Goal: Task Accomplishment & Management: Use online tool/utility

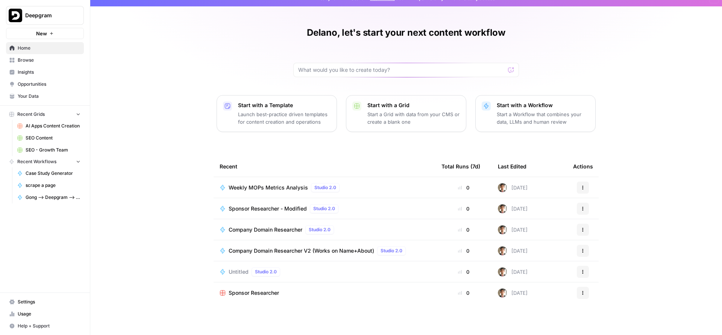
scroll to position [11, 0]
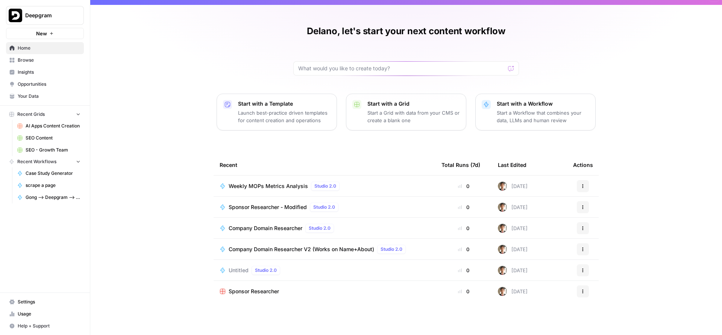
click at [32, 55] on link "Browse" at bounding box center [45, 60] width 78 height 12
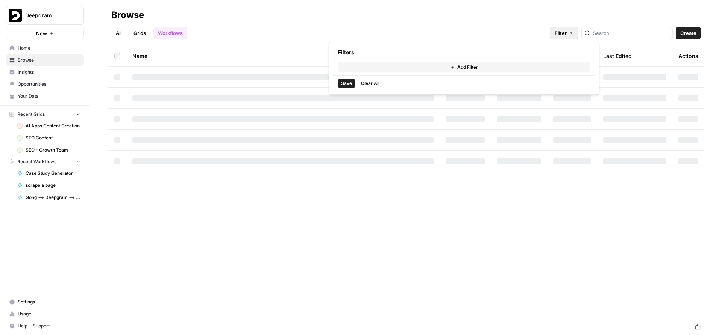
click at [574, 33] on button "Filter" at bounding box center [564, 33] width 29 height 12
click at [449, 71] on button "Add Filter" at bounding box center [464, 67] width 252 height 10
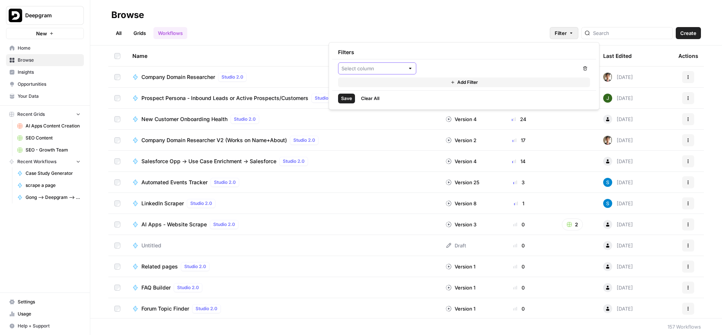
click at [395, 71] on input "text" at bounding box center [372, 69] width 63 height 8
click at [378, 129] on span "Last Edited By" at bounding box center [380, 128] width 54 height 8
type input "Last Edited By"
click at [436, 70] on input "text" at bounding box center [494, 69] width 144 height 8
click at [443, 81] on button "Delano Fernando" at bounding box center [498, 87] width 153 height 12
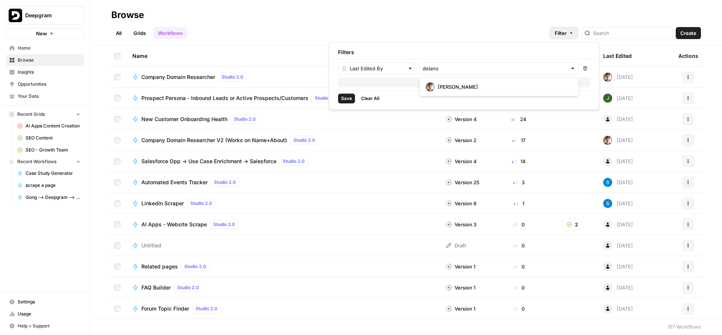
type input "Delano Fernando"
click at [344, 96] on span "Save" at bounding box center [346, 98] width 11 height 7
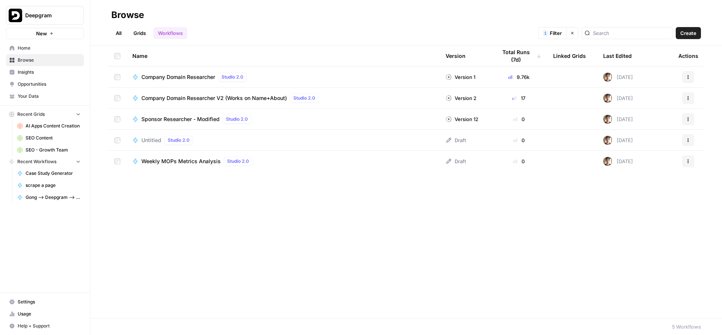
click at [310, 80] on div "Company Domain Researcher Studio 2.0" at bounding box center [282, 77] width 301 height 9
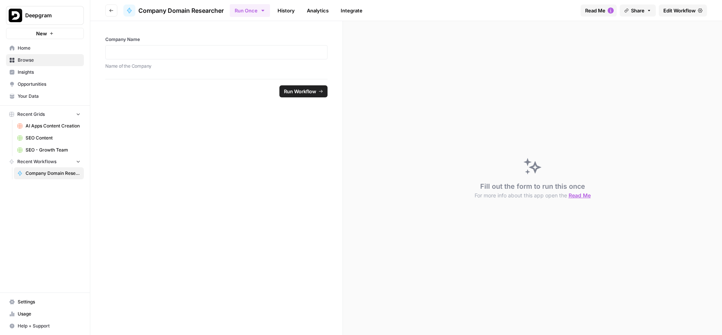
click at [645, 14] on button "Share" at bounding box center [637, 11] width 36 height 12
click at [684, 11] on span "Edit Workflow" at bounding box center [679, 11] width 32 height 8
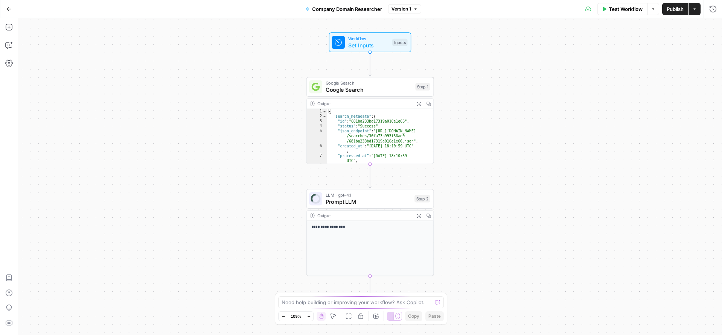
click at [16, 11] on div "Go Back" at bounding box center [9, 9] width 18 height 18
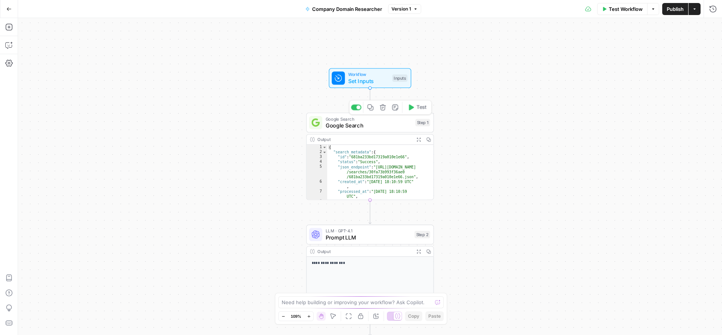
click at [348, 124] on span "Google Search" at bounding box center [369, 125] width 86 height 8
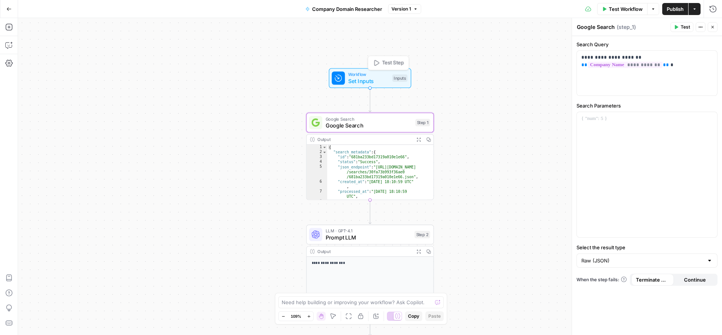
click at [369, 83] on span "Set Inputs" at bounding box center [368, 81] width 41 height 8
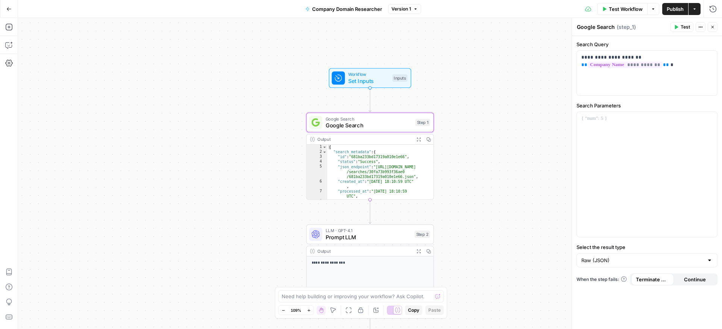
click at [369, 83] on span "Set Inputs" at bounding box center [368, 81] width 41 height 8
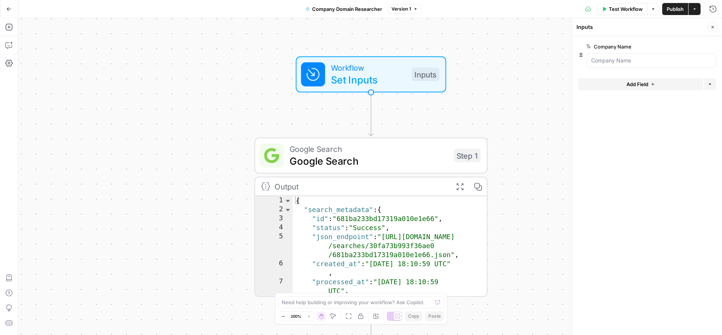
click at [629, 82] on span "Add Field" at bounding box center [637, 84] width 22 height 8
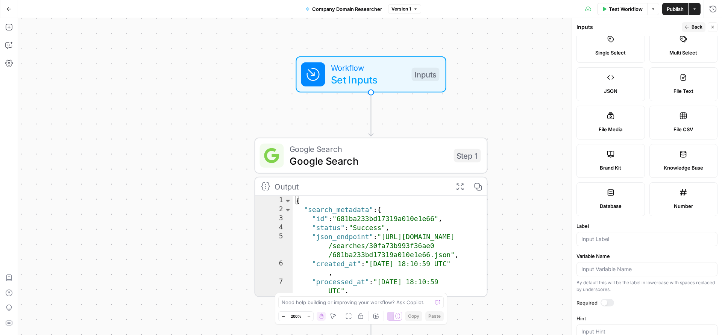
scroll to position [144, 0]
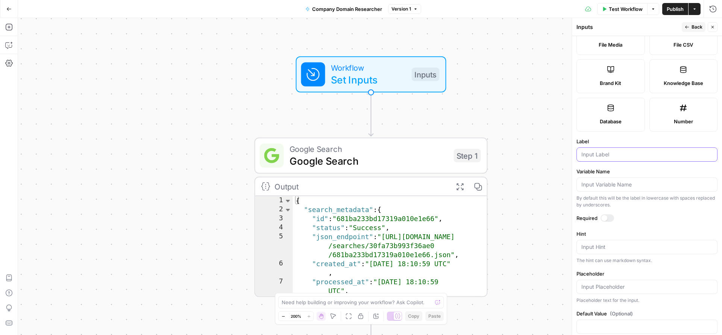
click at [604, 157] on input "Label" at bounding box center [646, 155] width 131 height 8
click at [608, 218] on div at bounding box center [607, 218] width 14 height 8
click at [597, 157] on input "Label" at bounding box center [646, 155] width 131 height 8
click at [693, 14] on button "Actions" at bounding box center [694, 9] width 12 height 12
click at [537, 76] on div "**********" at bounding box center [370, 176] width 704 height 317
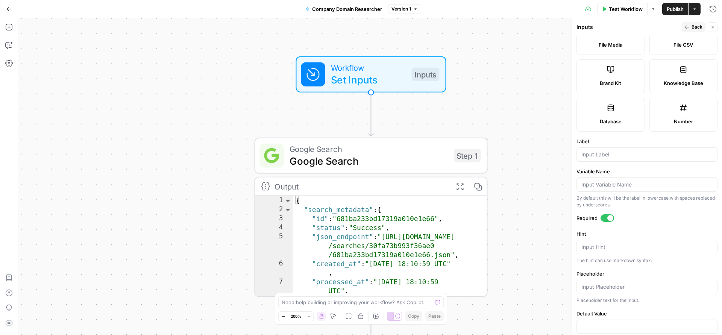
click at [7, 11] on icon "button" at bounding box center [8, 8] width 5 height 5
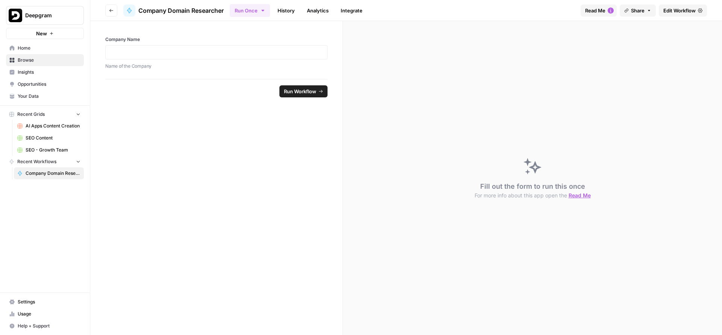
click at [112, 8] on icon "button" at bounding box center [111, 10] width 5 height 5
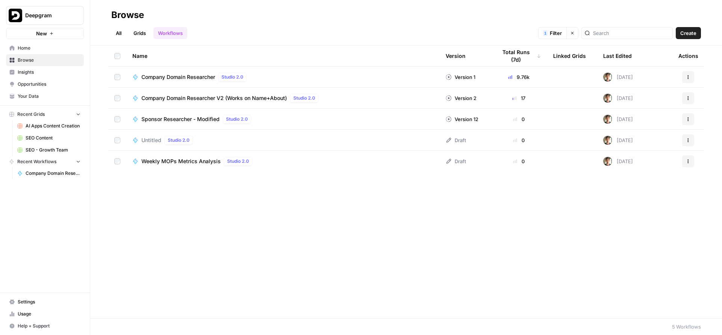
click at [692, 31] on span "Create" at bounding box center [688, 33] width 16 height 8
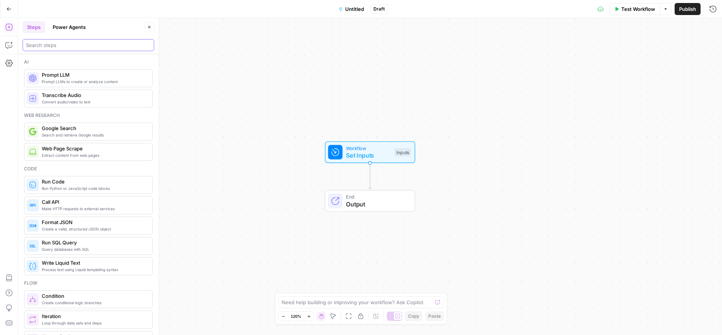
click at [78, 48] on input "search" at bounding box center [88, 45] width 125 height 8
click at [328, 137] on div "Workflow Set Inputs Inputs End Output" at bounding box center [370, 176] width 704 height 317
click at [371, 163] on icon "Edge from start to end" at bounding box center [369, 176] width 3 height 26
click at [369, 153] on span "Set Inputs" at bounding box center [368, 155] width 45 height 9
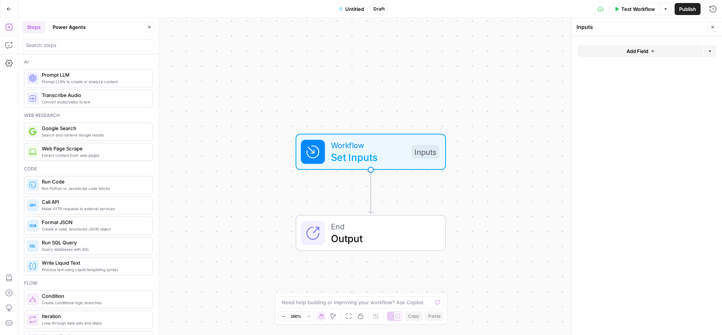
click at [639, 52] on span "Add Field" at bounding box center [637, 51] width 22 height 8
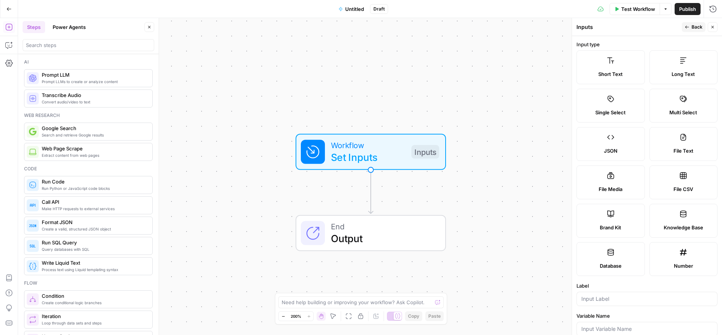
click at [607, 77] on span "Short Text" at bounding box center [610, 74] width 24 height 8
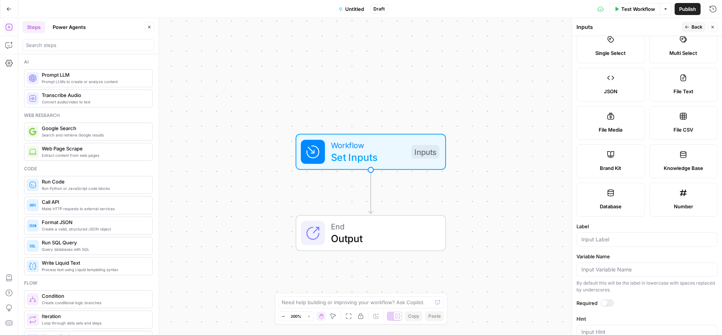
scroll to position [61, 0]
click at [606, 242] on div at bounding box center [646, 238] width 141 height 14
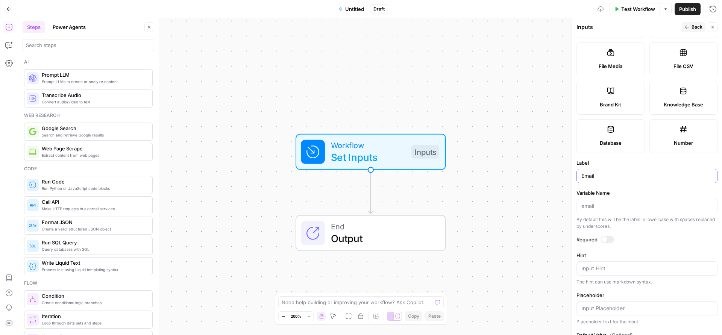
scroll to position [123, 0]
type input "Email"
click at [603, 241] on div at bounding box center [604, 239] width 6 height 6
click at [605, 261] on div "Input Hint" at bounding box center [646, 268] width 141 height 14
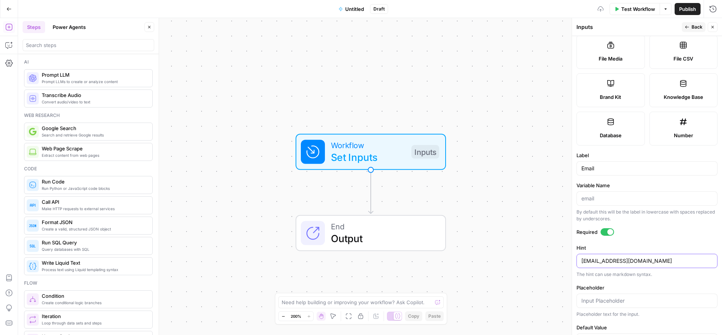
scroll to position [131, 0]
type textarea "Email@Email.com"
click at [618, 300] on input "Placeholder" at bounding box center [646, 301] width 131 height 8
click at [602, 266] on div "Email@Email.com Email@Email.com" at bounding box center [646, 260] width 141 height 14
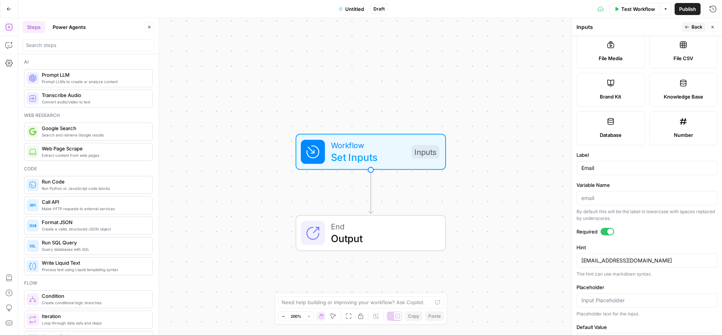
click at [602, 266] on div "Email@Email.com Email@Email.com" at bounding box center [646, 260] width 141 height 14
click at [597, 261] on textarea "Email@Email.com" at bounding box center [646, 261] width 131 height 8
click at [606, 303] on input "Placeholder" at bounding box center [646, 301] width 131 height 8
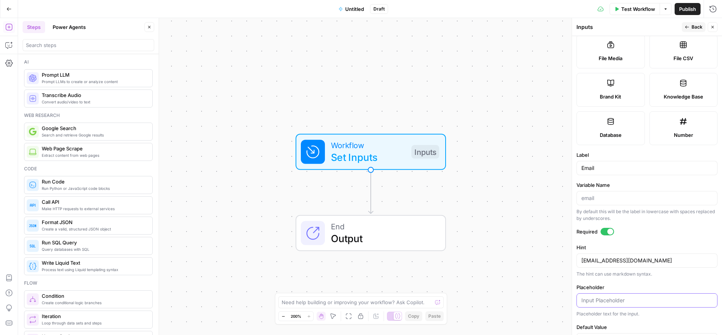
paste input "Email@Email.com"
type input "Email@Email.com"
click at [604, 201] on input "Variable Name" at bounding box center [645, 198] width 128 height 8
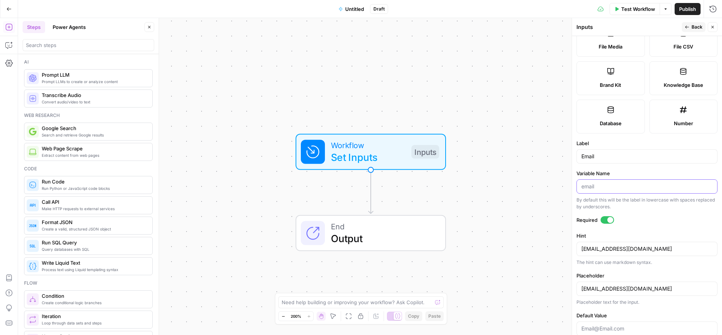
scroll to position [158, 0]
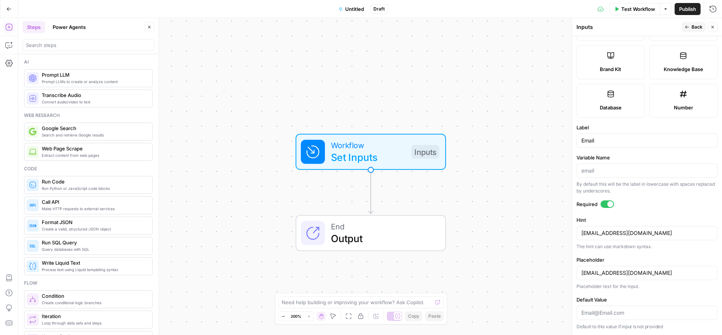
click at [537, 127] on div "Workflow Set Inputs Inputs End Output" at bounding box center [370, 176] width 704 height 317
click at [712, 27] on icon "button" at bounding box center [712, 27] width 3 height 3
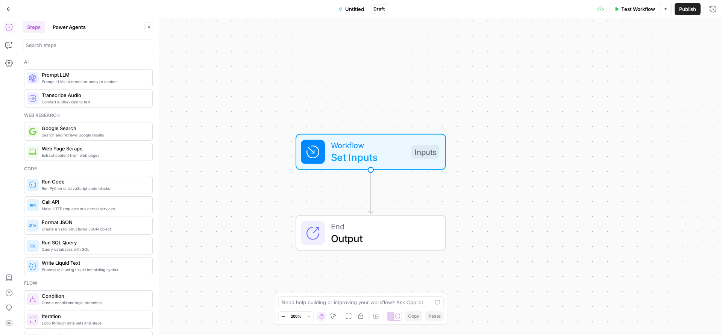
click at [359, 17] on div "Go Back Untitled Draft Test Workflow Options Publish Run History" at bounding box center [361, 9] width 722 height 18
click at [356, 11] on span "Untitled" at bounding box center [354, 9] width 19 height 8
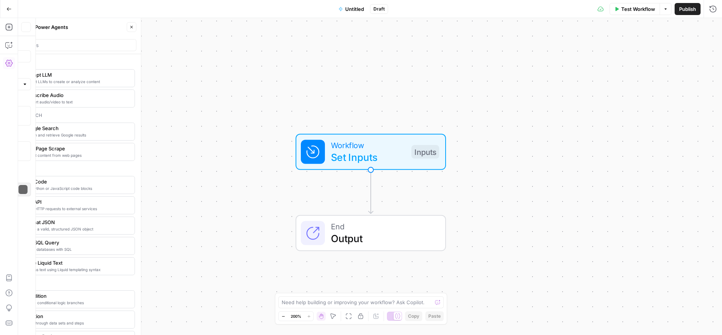
click at [356, 11] on span "Untitled" at bounding box center [354, 9] width 19 height 8
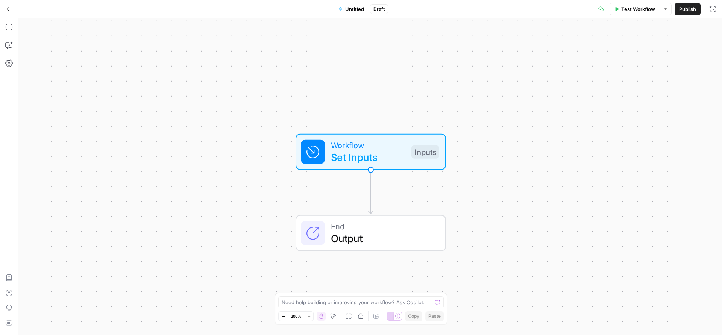
click at [356, 11] on span "Untitled" at bounding box center [354, 9] width 19 height 8
click at [95, 59] on input "Name" at bounding box center [88, 57] width 125 height 8
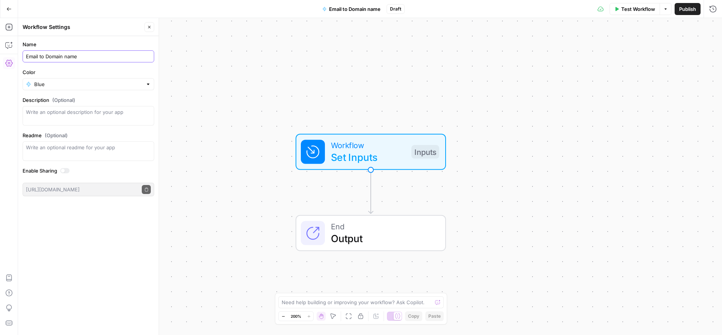
type input "Email to Domain name"
click at [301, 86] on div "Workflow Set Inputs Inputs End Output" at bounding box center [370, 176] width 704 height 317
click at [150, 26] on icon "button" at bounding box center [149, 27] width 5 height 5
click at [371, 195] on icon "Edge from start to end" at bounding box center [370, 192] width 5 height 44
click at [338, 192] on div "Workflow Set Inputs Inputs End Output" at bounding box center [370, 176] width 704 height 317
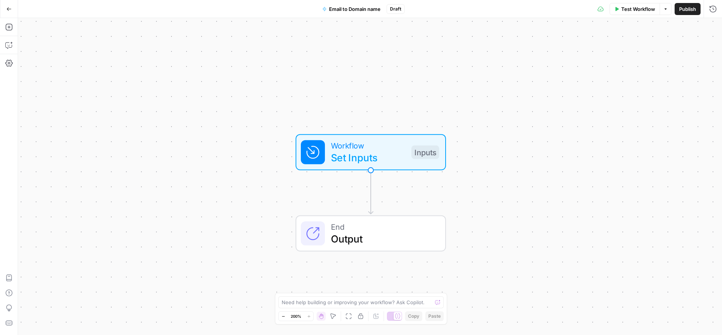
click at [362, 164] on span "Set Inputs" at bounding box center [368, 157] width 74 height 15
click at [372, 195] on icon "Edge from start to end" at bounding box center [370, 192] width 5 height 44
click at [717, 23] on button "Close" at bounding box center [712, 27] width 10 height 10
click at [357, 229] on span "End" at bounding box center [382, 227] width 102 height 12
click at [7, 30] on icon "button" at bounding box center [8, 27] width 7 height 7
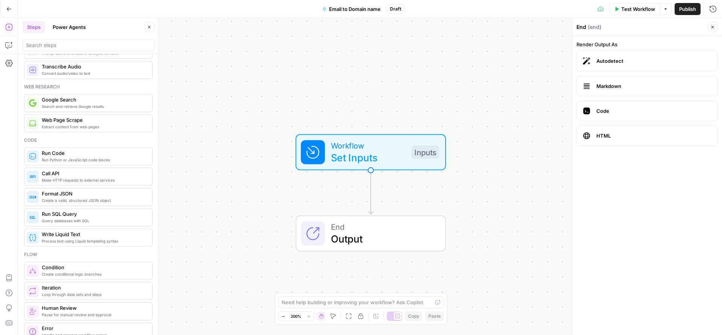
scroll to position [0, 0]
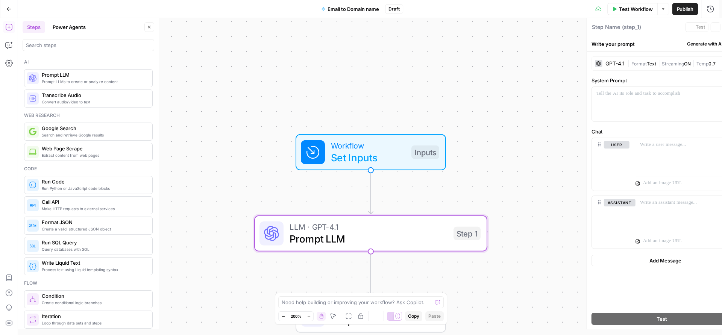
type textarea "Prompt LLM"
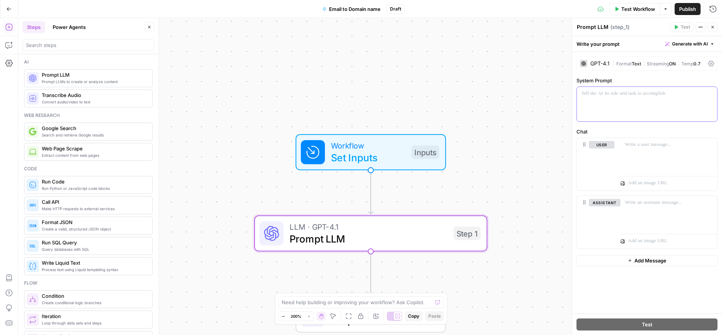
click at [606, 114] on div at bounding box center [647, 104] width 140 height 35
click at [653, 150] on div at bounding box center [668, 155] width 97 height 35
click at [638, 153] on p "**********" at bounding box center [669, 148] width 88 height 15
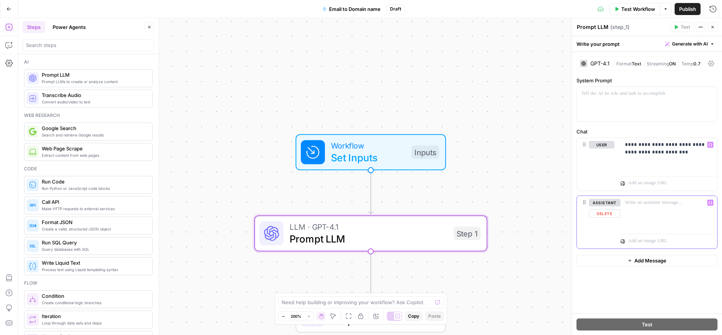
click at [644, 216] on div at bounding box center [668, 213] width 97 height 35
click at [618, 285] on div "**********" at bounding box center [647, 183] width 150 height 262
click at [634, 260] on span "Add Message" at bounding box center [650, 261] width 32 height 8
click at [595, 274] on button "Delete" at bounding box center [602, 271] width 26 height 8
click at [630, 207] on div "*********" at bounding box center [668, 213] width 97 height 35
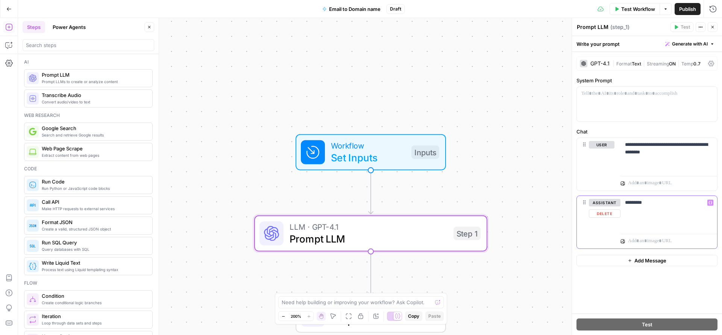
click at [711, 203] on icon "button" at bounding box center [710, 203] width 4 height 4
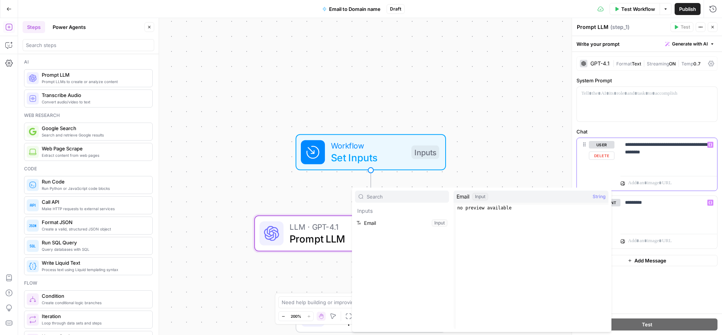
click at [671, 159] on div "**********" at bounding box center [668, 155] width 97 height 35
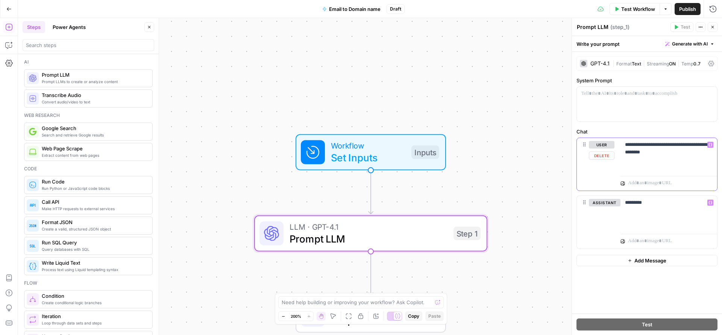
click at [640, 146] on p "**********" at bounding box center [669, 148] width 88 height 15
click at [712, 145] on icon "button" at bounding box center [710, 145] width 4 height 4
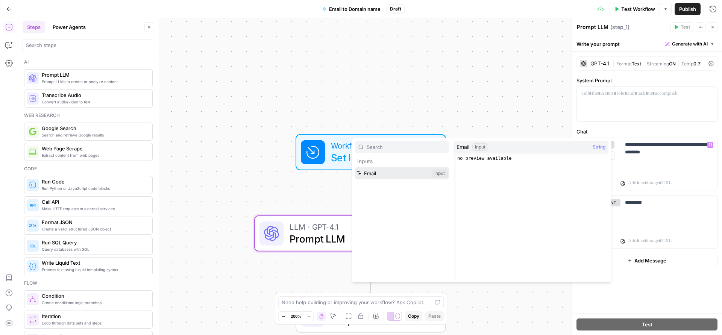
click at [383, 172] on button "Select variable Email" at bounding box center [402, 173] width 94 height 12
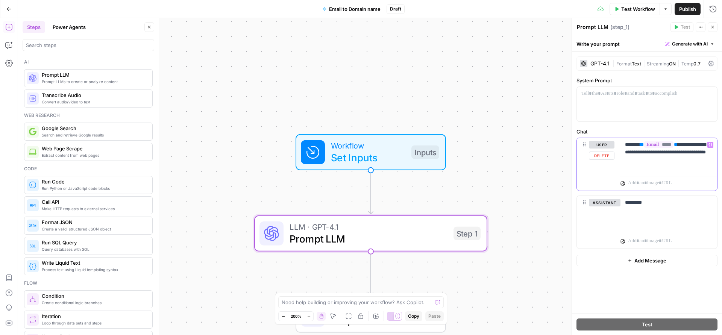
click at [666, 162] on p "**********" at bounding box center [669, 152] width 88 height 23
click at [661, 209] on div "*********" at bounding box center [668, 213] width 97 height 35
click at [630, 94] on p at bounding box center [646, 94] width 131 height 8
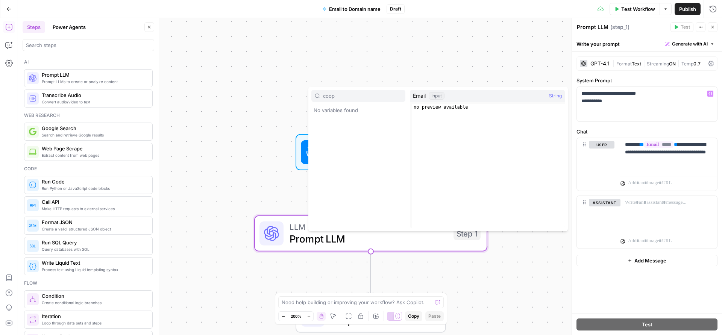
type input "coop"
click at [624, 98] on p "**********" at bounding box center [646, 97] width 131 height 15
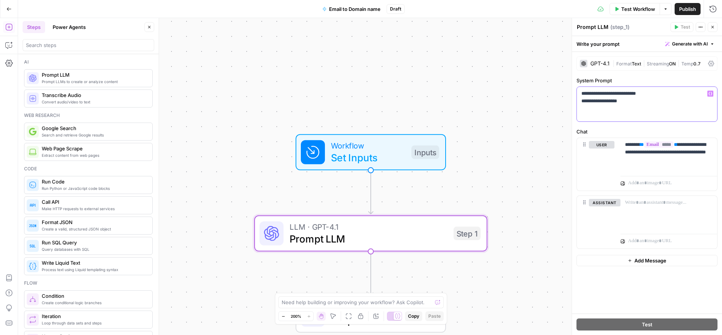
click at [616, 104] on p "**********" at bounding box center [646, 97] width 131 height 15
click at [607, 316] on div "Test" at bounding box center [647, 323] width 150 height 21
click at [512, 243] on div "Workflow Set Inputs Inputs LLM · GPT-4.1 Prompt LLM Step 1 End Output" at bounding box center [370, 176] width 704 height 317
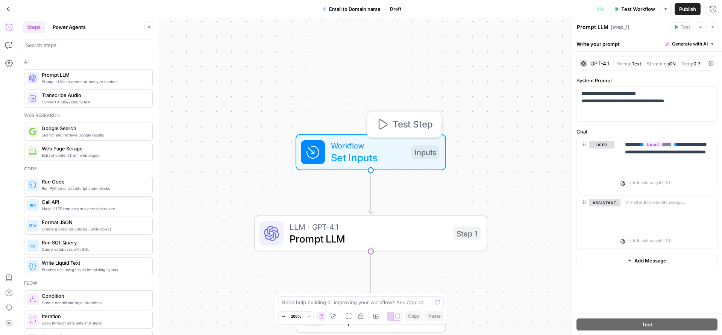
click at [380, 147] on span "Workflow" at bounding box center [368, 145] width 74 height 12
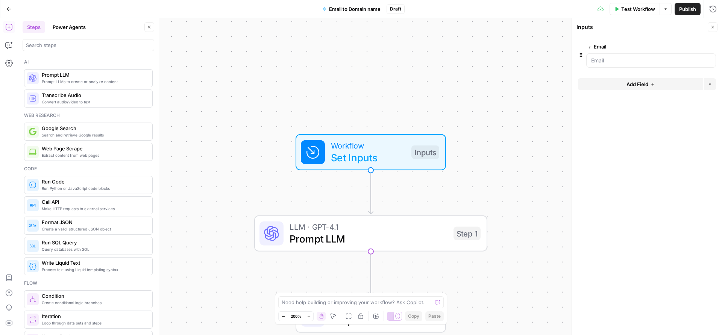
click at [597, 66] on div at bounding box center [651, 60] width 130 height 14
click at [597, 65] on div at bounding box center [651, 60] width 130 height 14
click at [598, 62] on input "Email" at bounding box center [649, 61] width 117 height 8
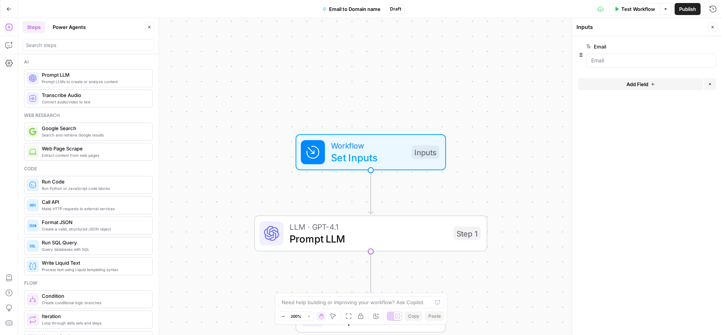
click at [530, 105] on div "Workflow Set Inputs Inputs LLM · GPT-4.1 Prompt LLM Step 1 End Output" at bounding box center [370, 176] width 704 height 317
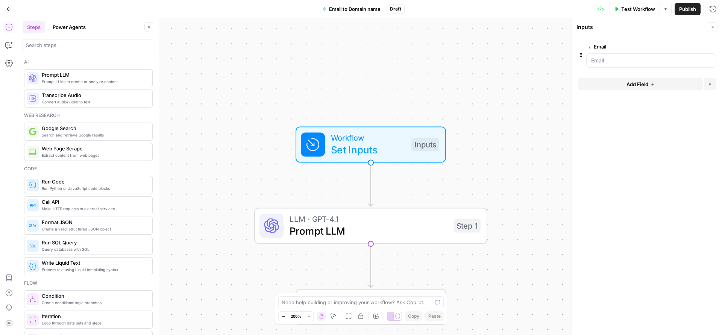
click at [381, 231] on span "Prompt LLM" at bounding box center [368, 230] width 158 height 15
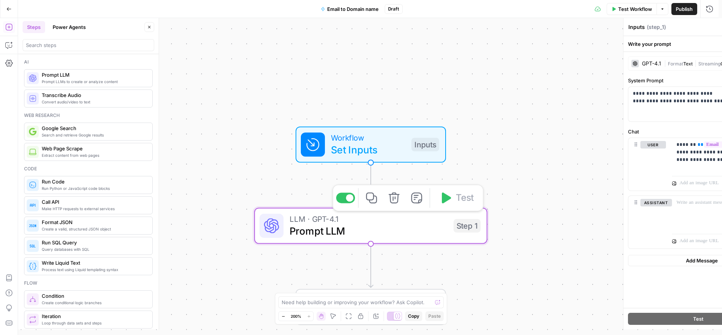
type textarea "Prompt LLM"
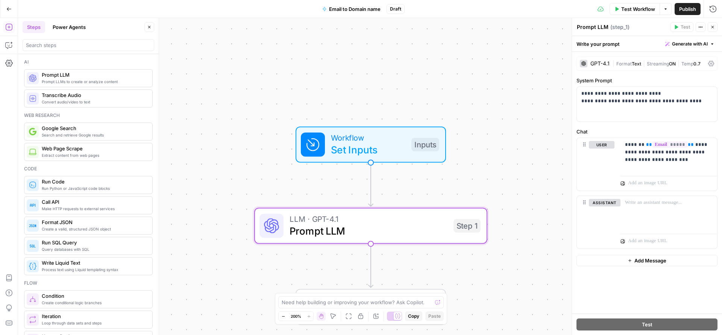
click at [284, 317] on icon "button" at bounding box center [283, 316] width 4 height 4
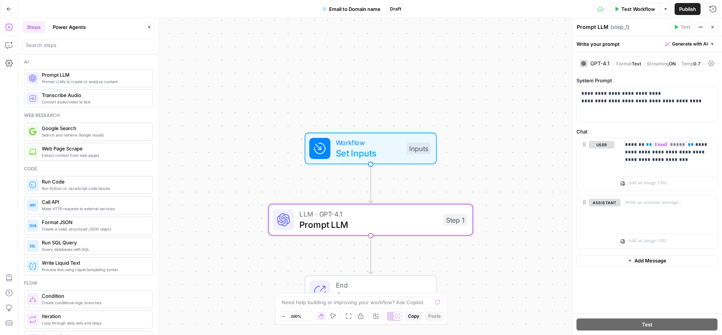
click at [284, 317] on icon "button" at bounding box center [283, 316] width 4 height 4
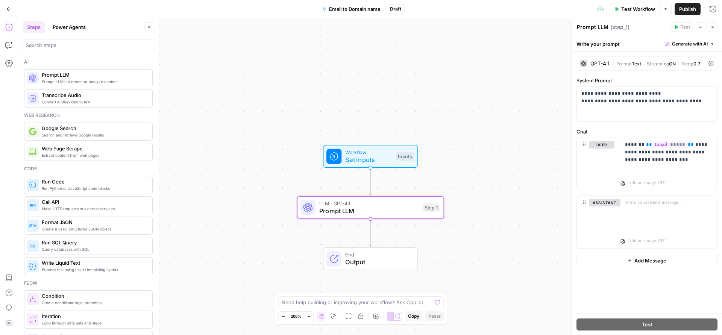
click at [284, 317] on icon "button" at bounding box center [283, 316] width 4 height 4
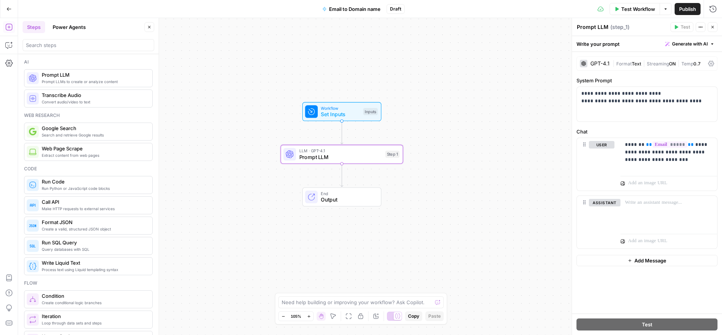
drag, startPoint x: 456, startPoint y: 262, endPoint x: 425, endPoint y: 210, distance: 60.0
click at [425, 210] on div "Workflow Set Inputs Inputs LLM · GPT-4.1 Prompt LLM Step 1 End Output" at bounding box center [370, 176] width 704 height 317
click at [653, 106] on div "**********" at bounding box center [647, 104] width 140 height 35
click at [637, 211] on div at bounding box center [668, 213] width 97 height 35
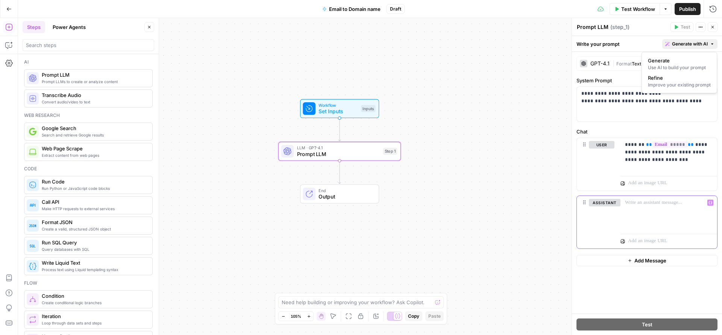
click at [681, 41] on span "Generate with AI" at bounding box center [690, 44] width 36 height 7
click at [618, 98] on p "**********" at bounding box center [646, 97] width 131 height 15
click at [704, 42] on span "Generate with AI" at bounding box center [690, 44] width 36 height 7
click at [681, 85] on div "Improve your existing prompt" at bounding box center [679, 85] width 63 height 7
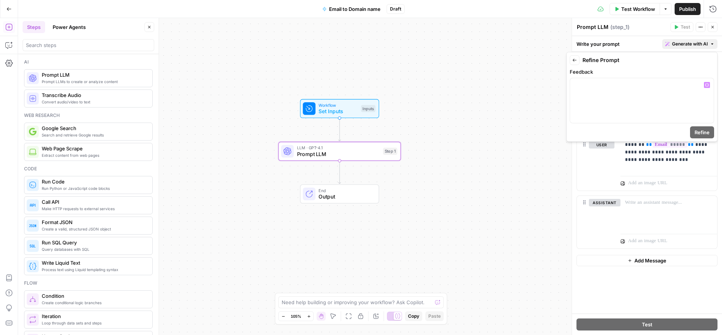
click at [578, 59] on button "Back" at bounding box center [574, 60] width 10 height 10
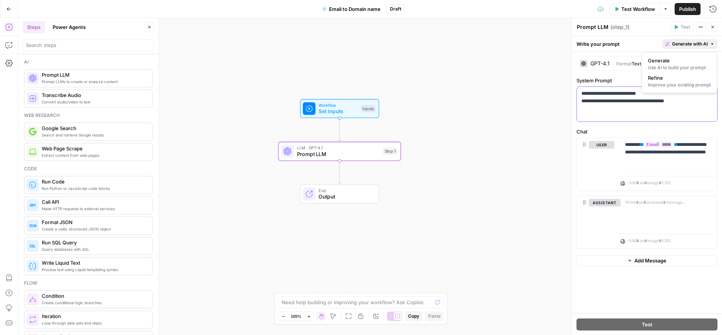
click at [637, 111] on div "**********" at bounding box center [647, 104] width 140 height 35
click at [681, 42] on span "Generate with AI" at bounding box center [690, 44] width 36 height 7
click at [677, 66] on div "Use AI to build your prompt" at bounding box center [679, 67] width 63 height 7
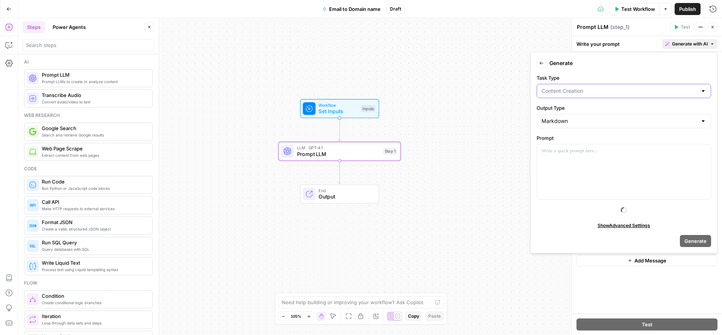
click at [569, 87] on input "Task Type" at bounding box center [619, 91] width 156 height 8
click at [573, 122] on span "Question + Answer" at bounding box center [622, 121] width 159 height 8
type input "Question + Answer"
click at [545, 63] on button "Back" at bounding box center [541, 63] width 10 height 10
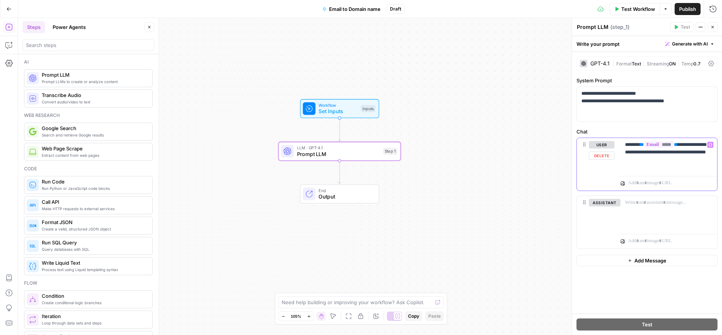
click at [634, 142] on p "**********" at bounding box center [669, 152] width 88 height 23
copy p "****"
click at [707, 44] on span "Generate with AI" at bounding box center [690, 44] width 36 height 7
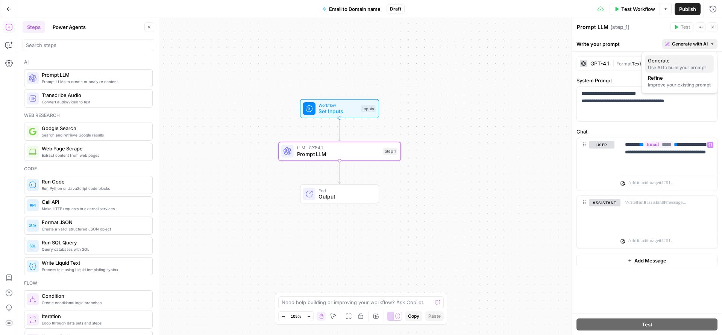
click at [662, 62] on span "Generate" at bounding box center [678, 61] width 60 height 8
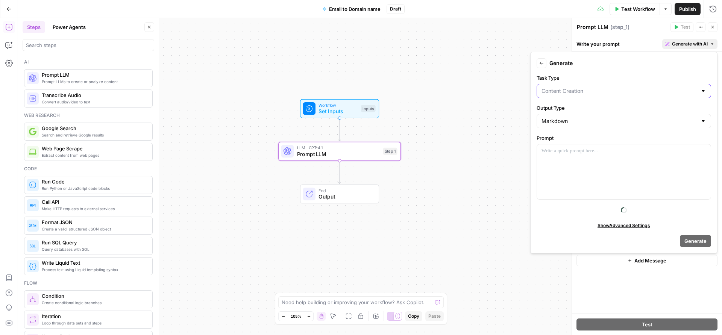
click at [557, 91] on input "Task Type" at bounding box center [619, 91] width 156 height 8
click at [563, 149] on span "Classification" at bounding box center [622, 152] width 159 height 8
type input "Classification"
click at [562, 125] on div "Markdown" at bounding box center [623, 121] width 174 height 14
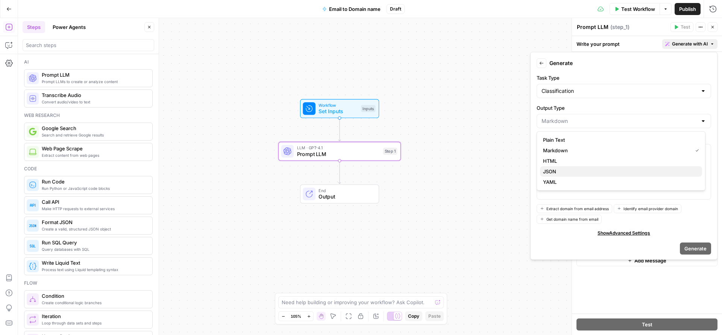
click at [561, 168] on span "JSON" at bounding box center [619, 172] width 153 height 8
type input "JSON"
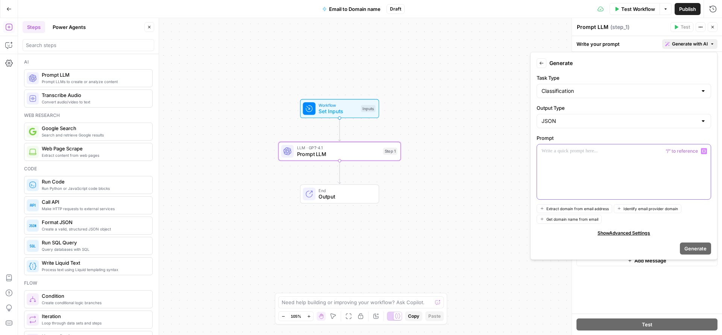
click at [561, 164] on div at bounding box center [624, 171] width 174 height 55
click at [684, 247] on span "Generate" at bounding box center [695, 249] width 22 height 8
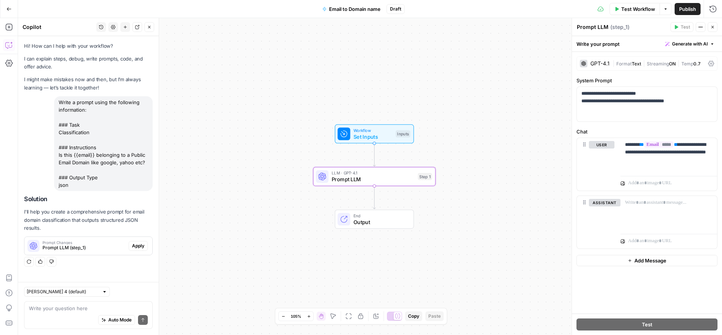
click at [124, 246] on span "Prompt LLM (step_1)" at bounding box center [83, 247] width 83 height 7
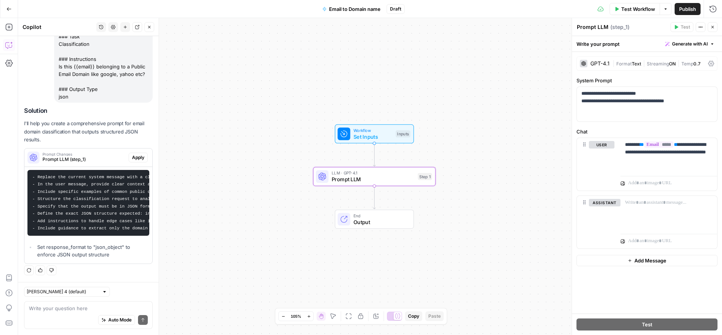
click at [132, 154] on span "Apply" at bounding box center [138, 157] width 12 height 7
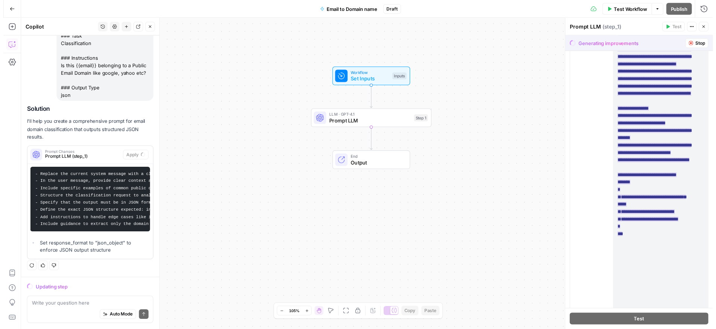
scroll to position [491, 0]
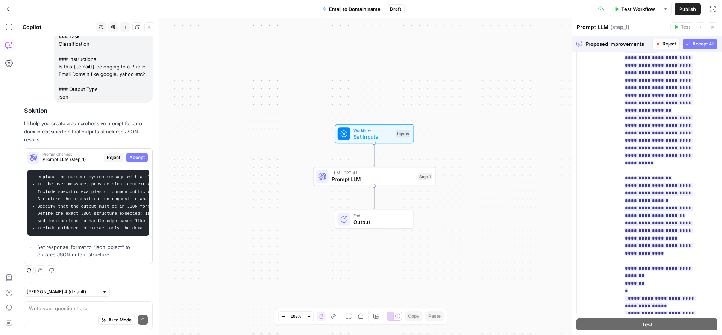
click at [697, 43] on span "Accept All" at bounding box center [703, 44] width 22 height 7
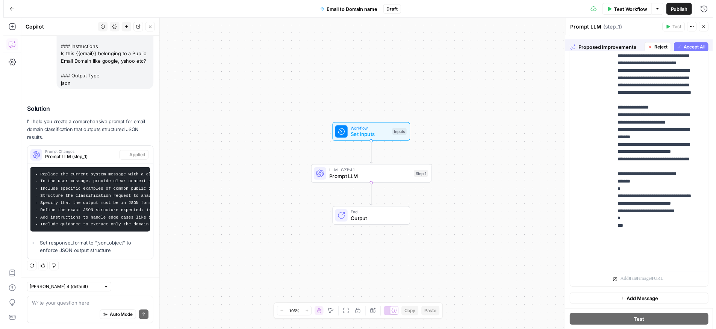
scroll to position [0, 0]
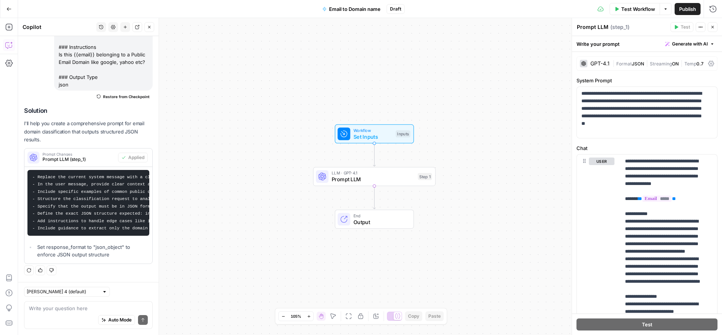
click at [386, 134] on span "Set Inputs" at bounding box center [372, 137] width 39 height 8
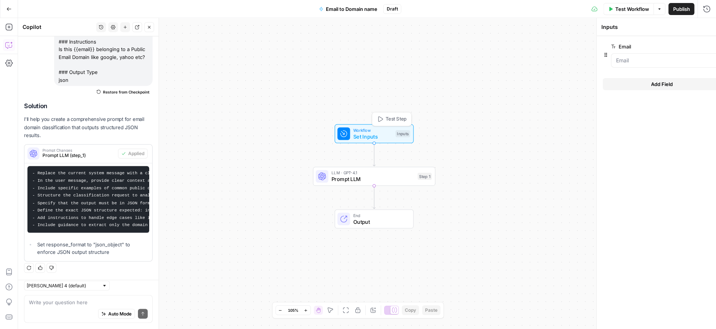
scroll to position [114, 0]
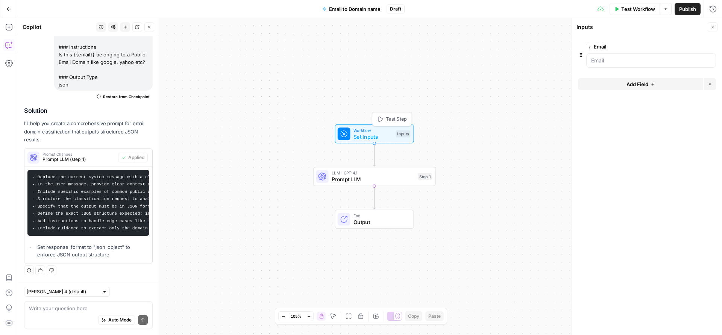
click at [391, 123] on button "Test Step" at bounding box center [392, 119] width 36 height 10
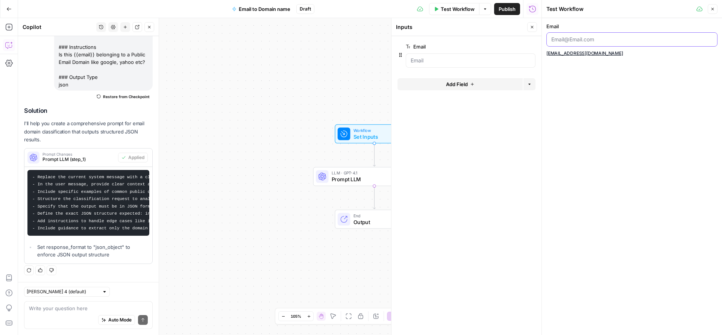
click at [554, 40] on input "Email" at bounding box center [630, 40] width 158 height 8
type input "jarvis@deepgram.com+"
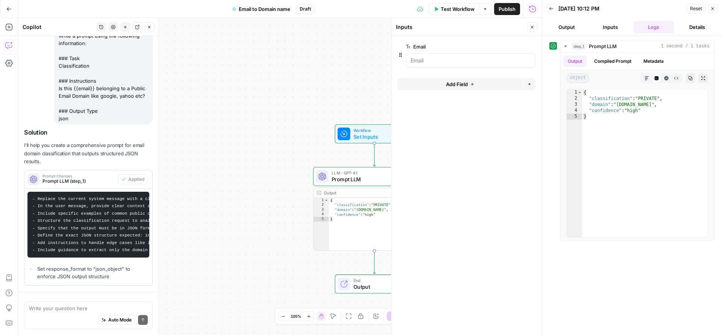
scroll to position [11, 0]
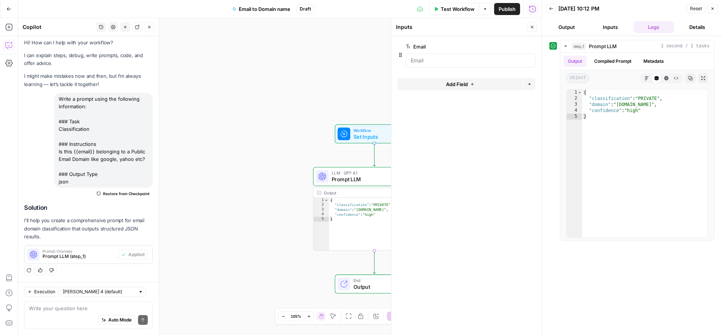
click at [712, 9] on icon "button" at bounding box center [712, 8] width 5 height 5
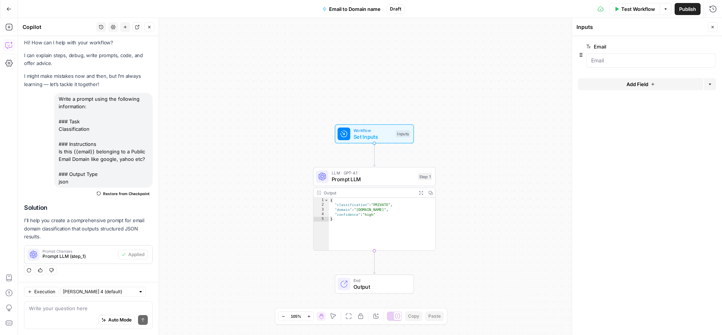
type textarea "*"
click at [400, 224] on div "{ "classification" : "PRIVATE" , "domain" : "deepgram.com" , "confidence" : "hi…" at bounding box center [382, 229] width 106 height 62
click at [373, 263] on icon "Edge from step_1 to end" at bounding box center [374, 262] width 2 height 23
click at [379, 261] on div "Workflow Set Inputs Inputs LLM · GPT-4.1 Prompt LLM Step 1 Output Expand Output…" at bounding box center [370, 176] width 704 height 317
click at [366, 285] on span "Output" at bounding box center [380, 287] width 54 height 8
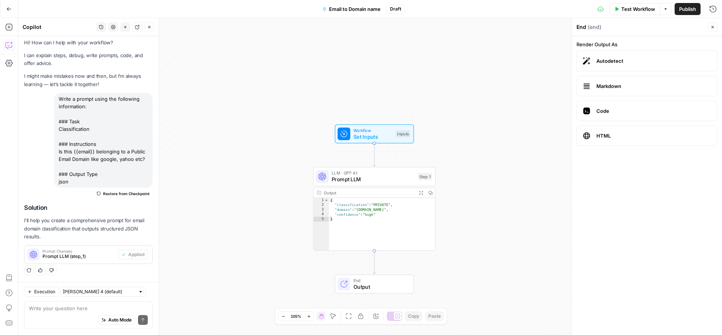
click at [369, 282] on span "End" at bounding box center [380, 280] width 54 height 6
click at [643, 79] on label "Markdown" at bounding box center [646, 86] width 141 height 20
click at [559, 101] on div "Workflow Set Inputs Inputs LLM · GPT-4.1 Prompt LLM Step 1 Output Expand Output…" at bounding box center [370, 176] width 704 height 317
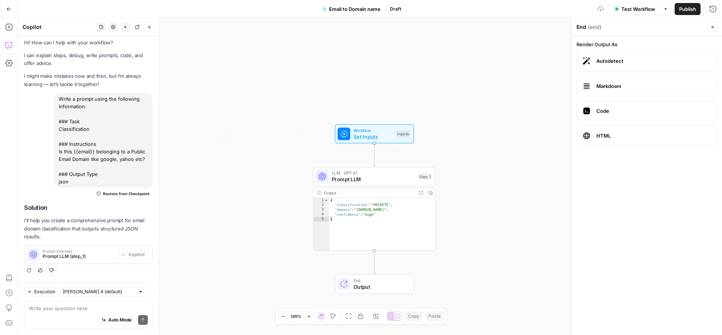
click at [619, 65] on label "Autodetect" at bounding box center [646, 60] width 141 height 21
click at [617, 83] on span "Markdown" at bounding box center [653, 86] width 115 height 8
click at [627, 51] on label "Autodetect" at bounding box center [646, 60] width 141 height 21
click at [382, 281] on span "End" at bounding box center [380, 280] width 54 height 6
click at [148, 28] on icon "button" at bounding box center [149, 27] width 3 height 3
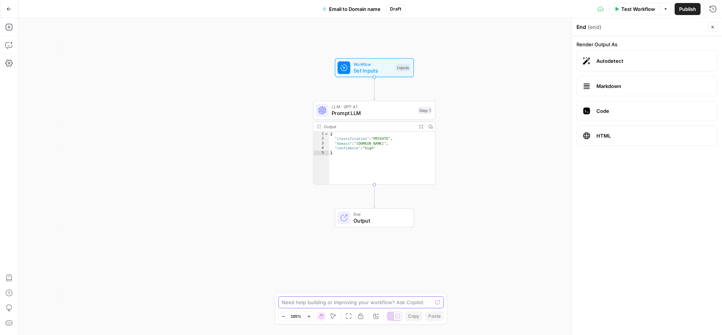
click at [379, 305] on textarea at bounding box center [357, 302] width 150 height 8
type textarea "take step 1 and create the 3 columns"
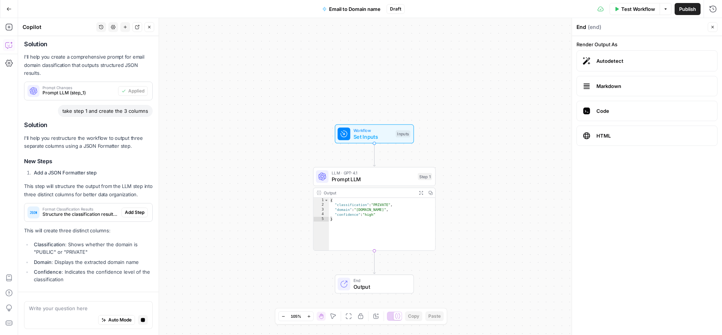
scroll to position [206, 0]
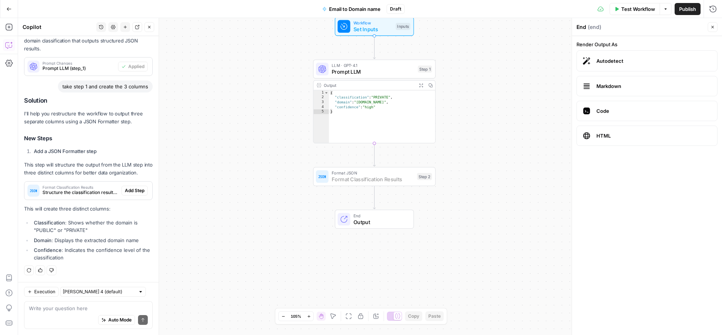
click at [132, 188] on span "Add Step" at bounding box center [135, 190] width 20 height 7
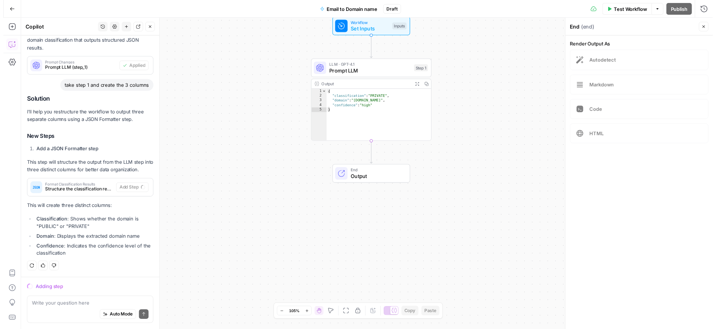
scroll to position [191, 0]
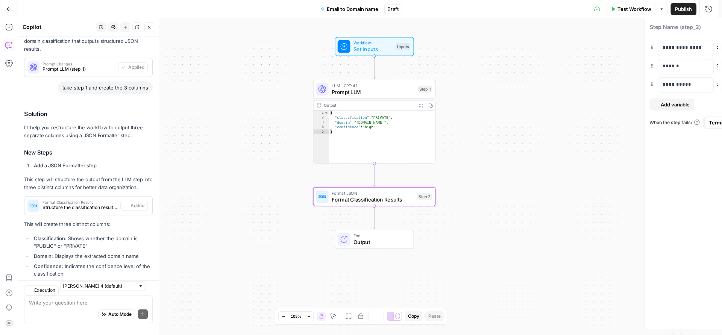
type textarea "Format Classification Results"
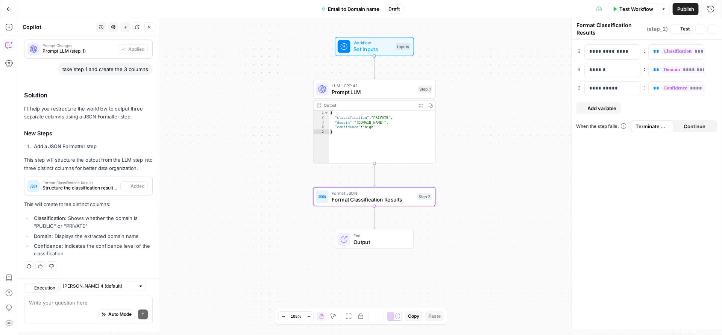
scroll to position [218, 0]
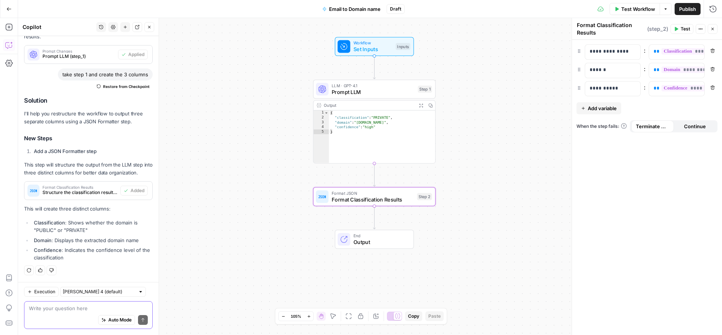
click at [60, 311] on textarea at bounding box center [88, 308] width 119 height 8
type textarea "e"
type textarea "update entire flow to also include comany name"
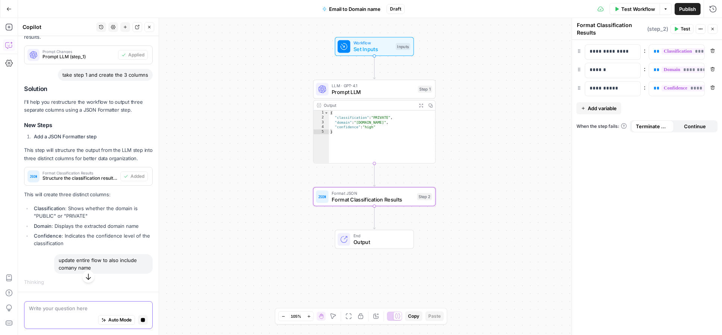
scroll to position [206, 0]
click at [589, 91] on p "**********" at bounding box center [612, 89] width 46 height 8
click at [616, 165] on div "**********" at bounding box center [647, 187] width 150 height 295
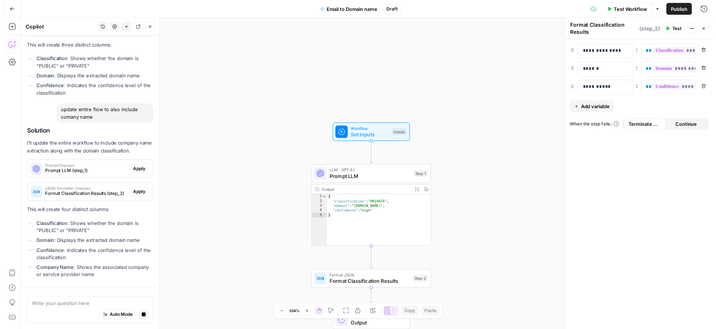
scroll to position [403, 0]
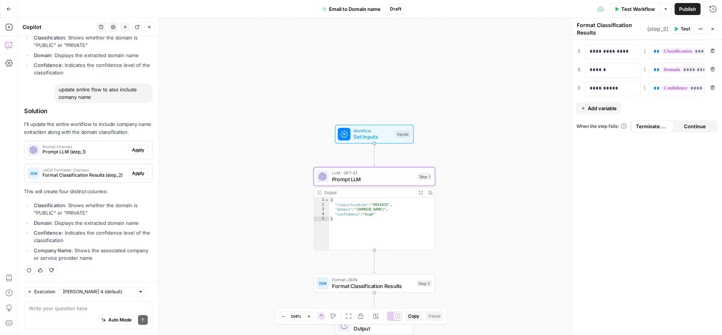
click at [133, 148] on span "Apply" at bounding box center [138, 150] width 12 height 7
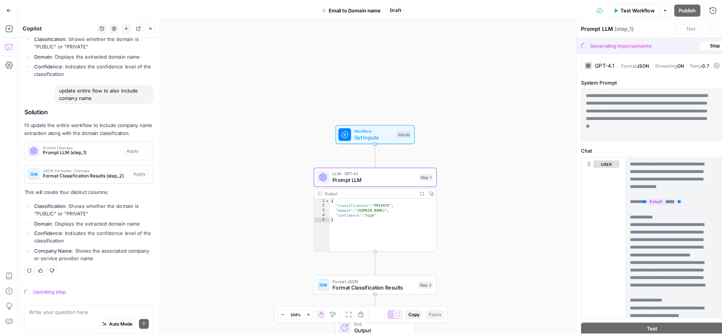
scroll to position [379, 0]
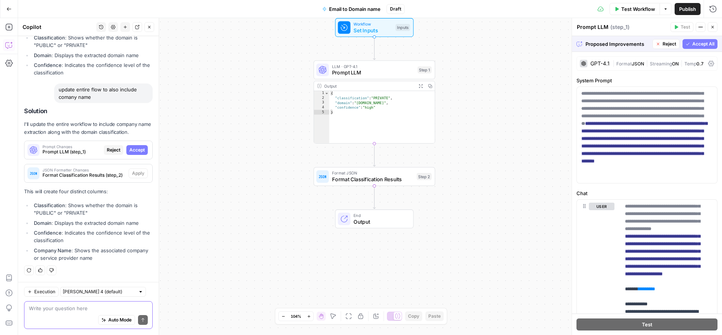
click at [66, 307] on textarea at bounding box center [88, 308] width 119 height 8
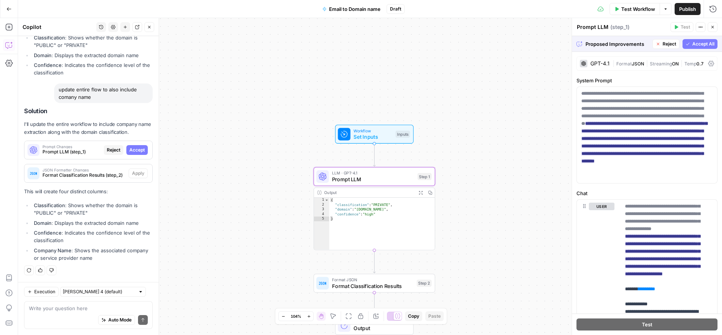
click at [134, 148] on span "Accept" at bounding box center [136, 150] width 15 height 7
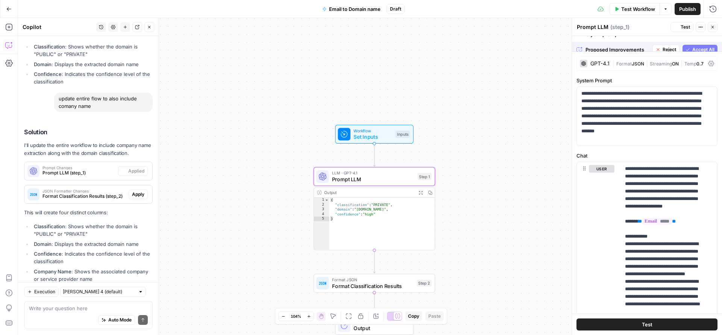
scroll to position [415, 0]
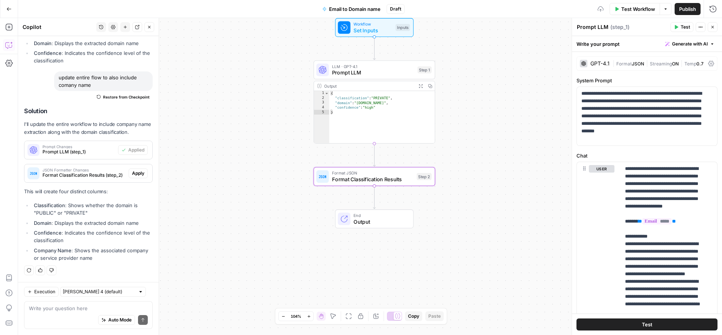
click at [132, 172] on span "Apply" at bounding box center [138, 173] width 12 height 7
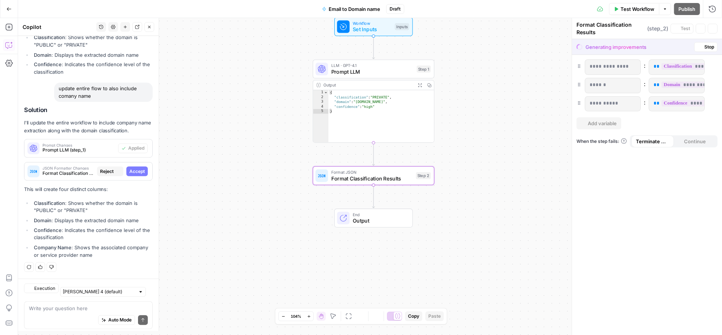
scroll to position [379, 0]
click at [132, 172] on span "Accept" at bounding box center [136, 173] width 15 height 7
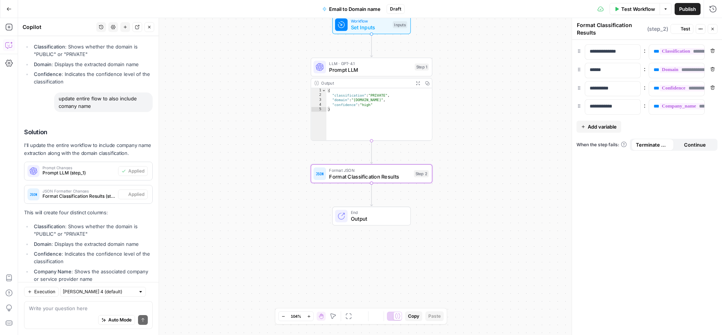
scroll to position [415, 0]
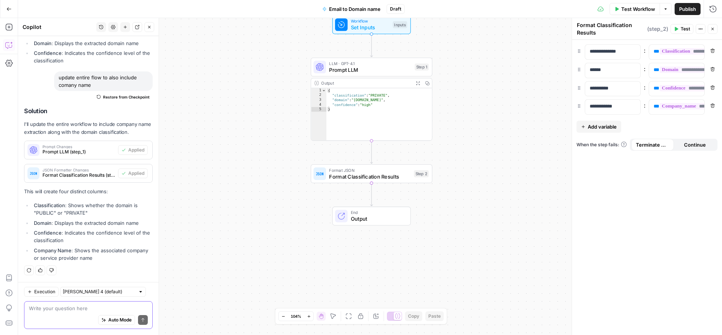
click at [45, 309] on textarea at bounding box center [88, 308] width 119 height 8
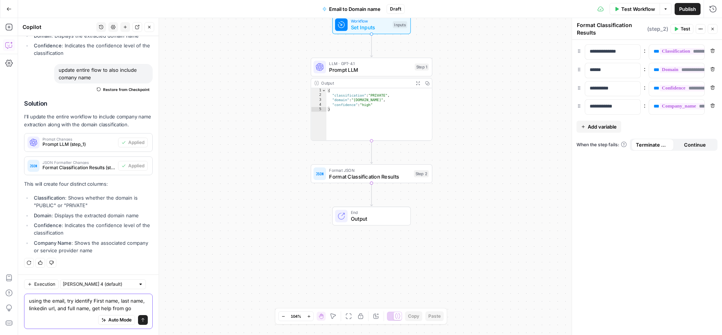
scroll to position [430, 0]
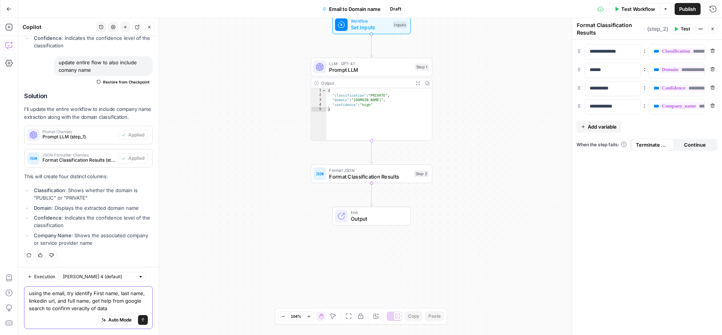
click at [132, 309] on textarea "using the email, try identify First name, last name, linkedin url, and full nam…" at bounding box center [88, 300] width 119 height 23
type textarea "using the email, try identify First name, last name, linkedin url, and full nam…"
click at [141, 321] on icon "submit" at bounding box center [143, 320] width 5 height 5
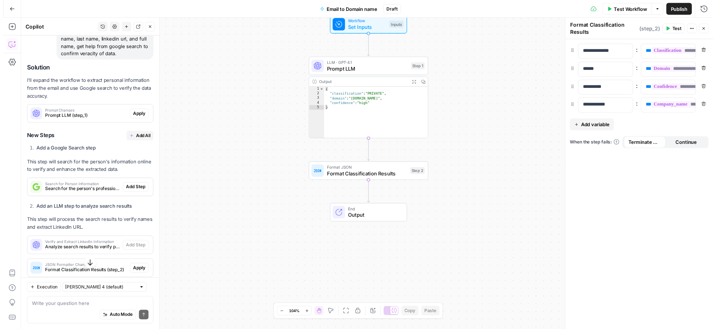
scroll to position [633, 0]
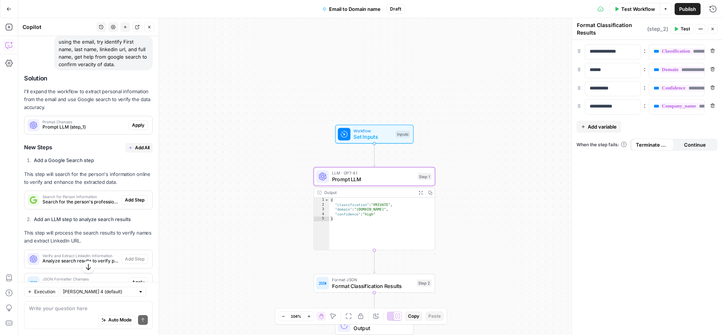
click at [132, 129] on span "Apply" at bounding box center [138, 125] width 12 height 7
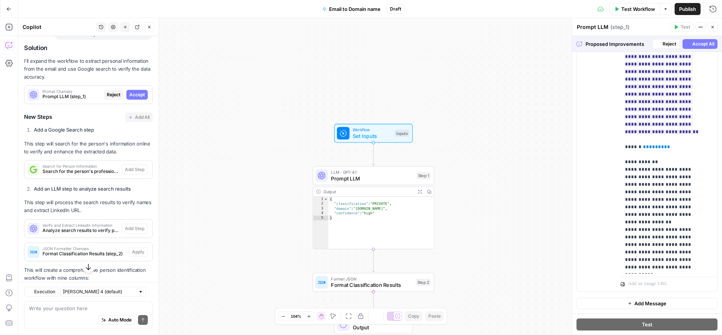
scroll to position [771, 0]
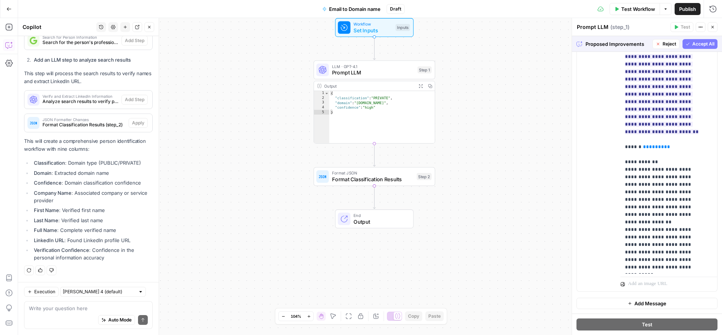
click at [692, 44] on span "Accept All" at bounding box center [703, 44] width 22 height 7
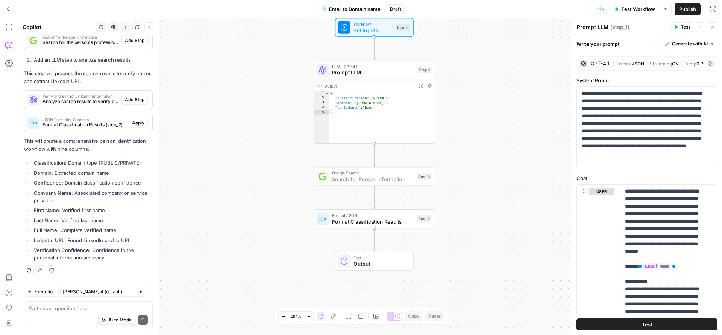
scroll to position [690, 0]
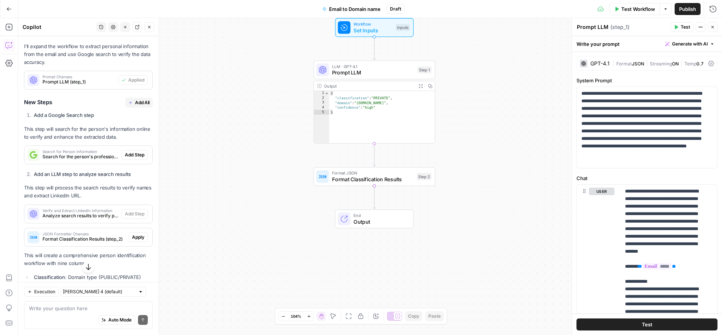
click at [127, 107] on button "Add All" at bounding box center [138, 103] width 27 height 10
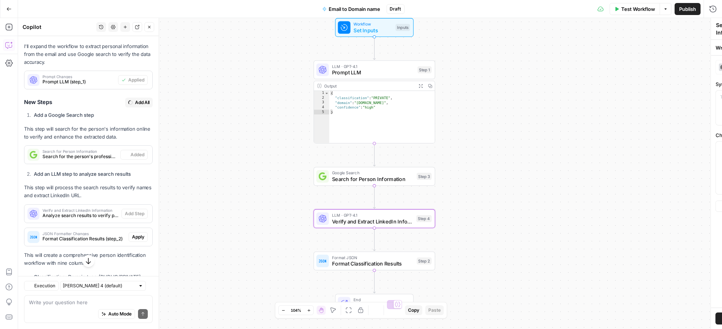
type textarea "Verify and Extract LinkedIn Information"
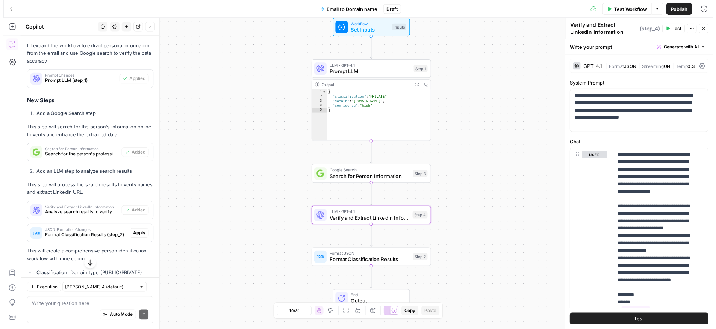
scroll to position [819, 0]
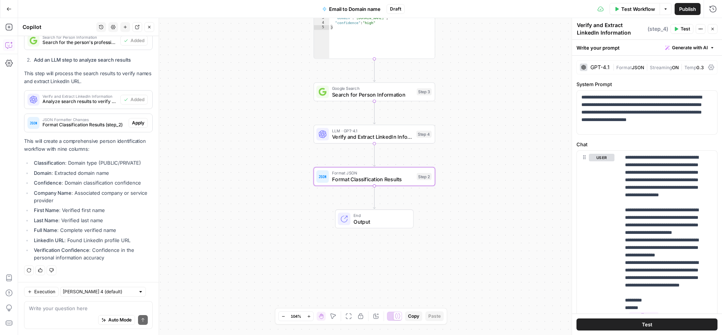
click at [132, 124] on span "Apply" at bounding box center [138, 123] width 12 height 7
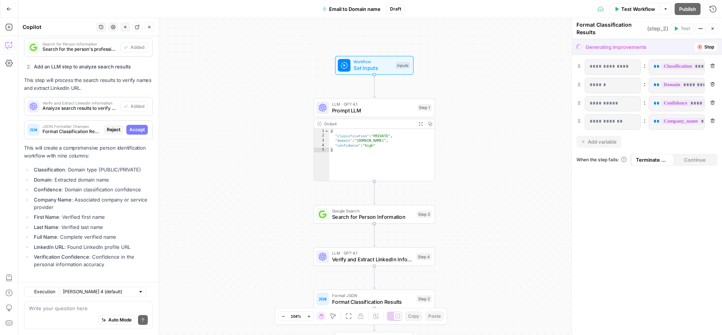
scroll to position [771, 0]
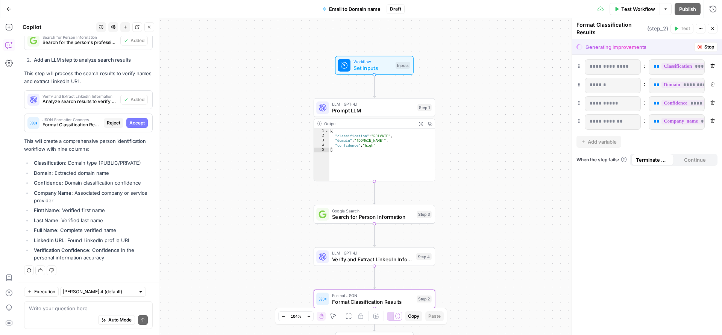
click at [129, 123] on span "Accept" at bounding box center [136, 123] width 15 height 7
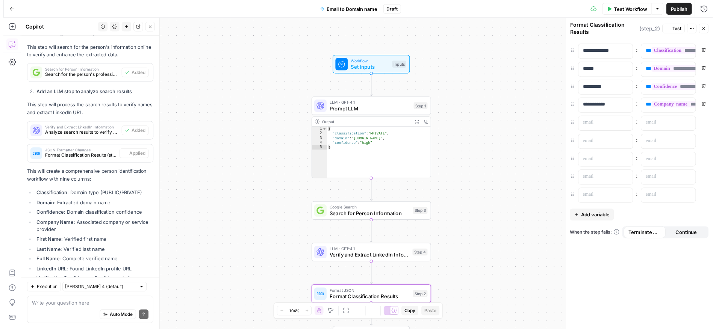
scroll to position [819, 0]
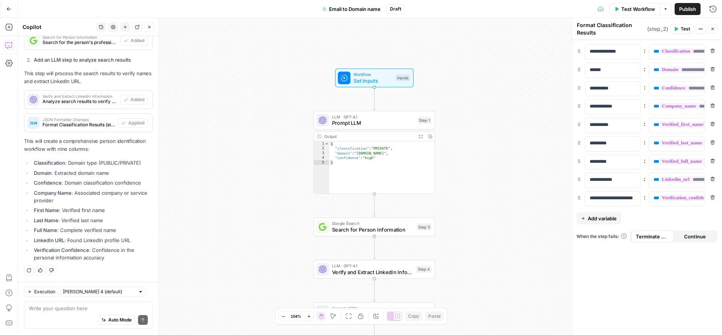
click at [674, 27] on icon "button" at bounding box center [676, 29] width 5 height 5
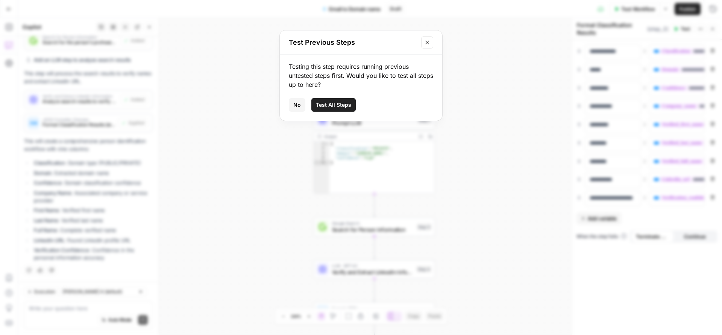
click at [345, 104] on span "Test All Steps" at bounding box center [333, 105] width 35 height 8
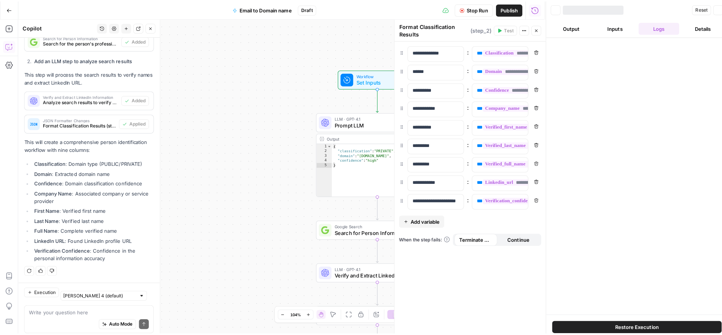
scroll to position [819, 0]
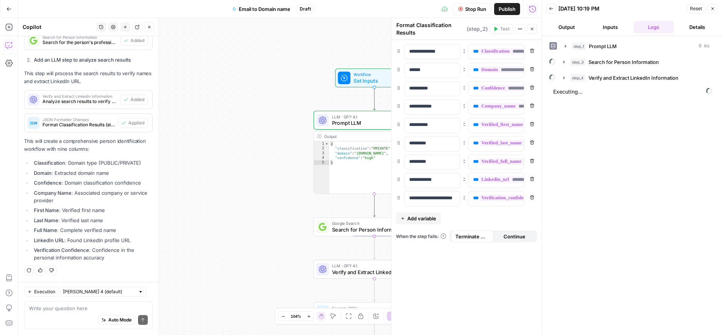
click at [575, 26] on button "Output" at bounding box center [566, 27] width 41 height 12
click at [609, 25] on button "Inputs" at bounding box center [610, 27] width 41 height 12
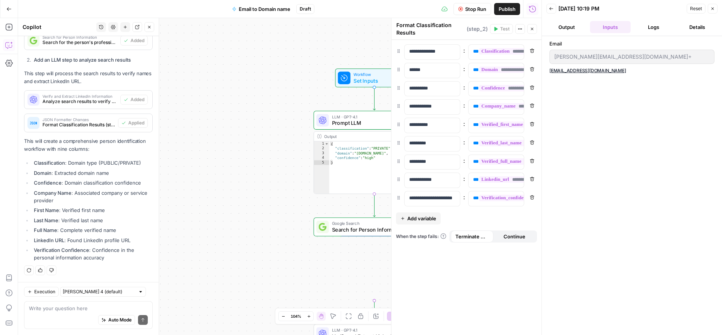
click at [651, 29] on button "Logs" at bounding box center [653, 27] width 41 height 12
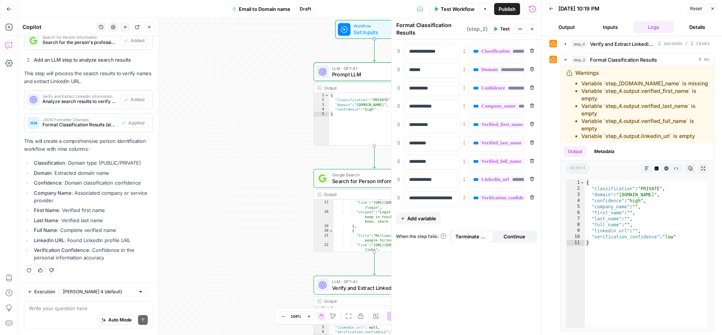
scroll to position [196, 0]
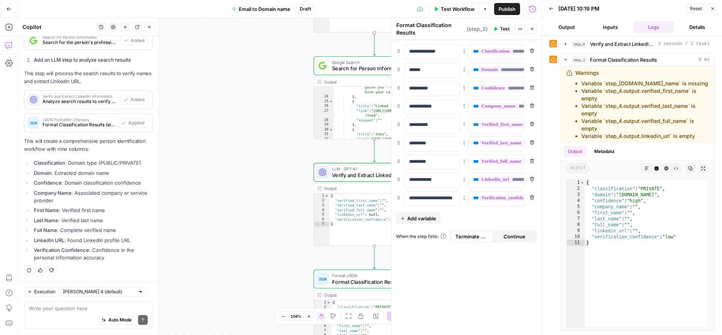
click at [711, 6] on icon "button" at bounding box center [712, 8] width 5 height 5
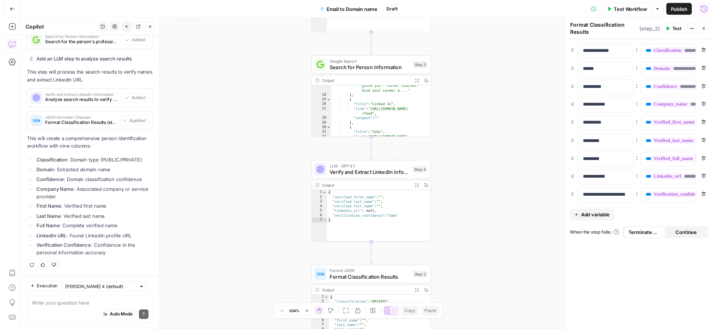
scroll to position [819, 0]
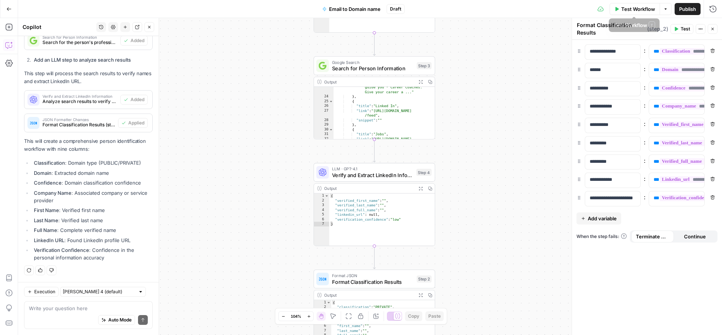
click at [665, 8] on icon "button" at bounding box center [665, 8] width 2 height 1
click at [646, 6] on span "Test Workflow" at bounding box center [638, 9] width 34 height 8
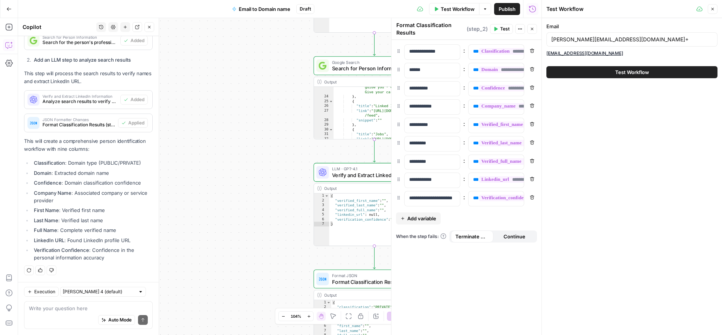
click at [582, 44] on div "jarvis@deepgram.com+" at bounding box center [631, 39] width 171 height 14
click at [574, 38] on input "jarvis@deepgram.com+" at bounding box center [630, 40] width 158 height 8
click at [558, 42] on input "jarvis@deepgram.com+" at bounding box center [630, 40] width 158 height 8
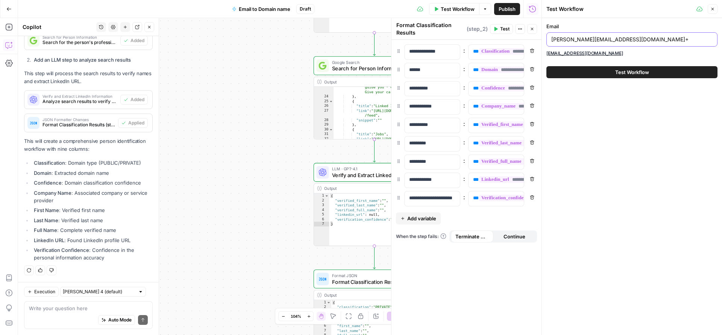
click at [558, 42] on input "jarvis@deepgram.com+" at bounding box center [630, 40] width 158 height 8
click at [636, 38] on input "delano.fernando@deepgram.com+" at bounding box center [630, 40] width 158 height 8
type input "delano.fernando@deepgram.com"
click at [619, 70] on span "Test Workflow" at bounding box center [632, 72] width 34 height 8
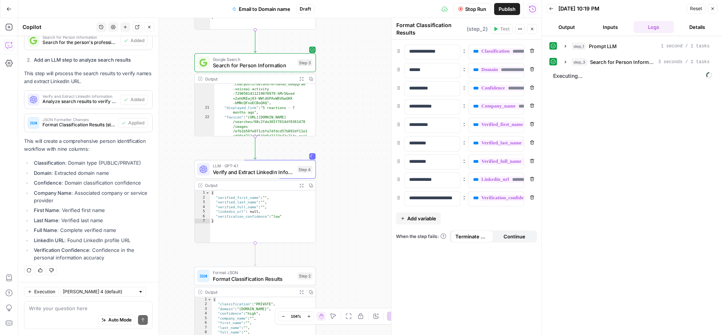
drag, startPoint x: 282, startPoint y: 241, endPoint x: 162, endPoint y: 238, distance: 119.2
click at [162, 238] on div "Workflow Set Inputs Inputs LLM · GPT-4.1 Prompt LLM Step 1 Output Expand Output…" at bounding box center [279, 176] width 523 height 317
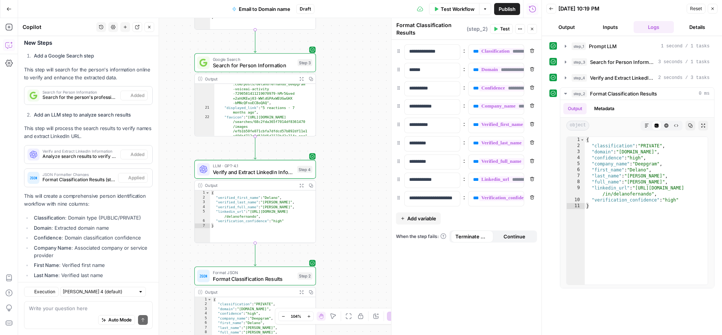
scroll to position [819, 0]
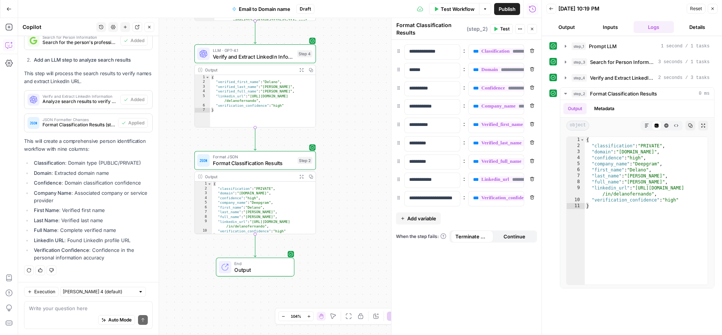
click at [565, 31] on button "Output" at bounding box center [566, 27] width 41 height 12
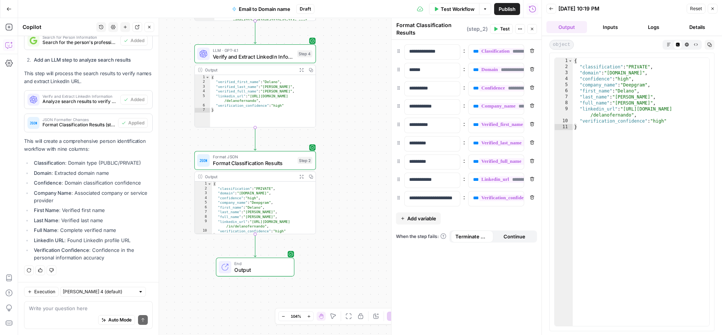
click at [90, 313] on div "Auto Mode Send" at bounding box center [88, 320] width 119 height 17
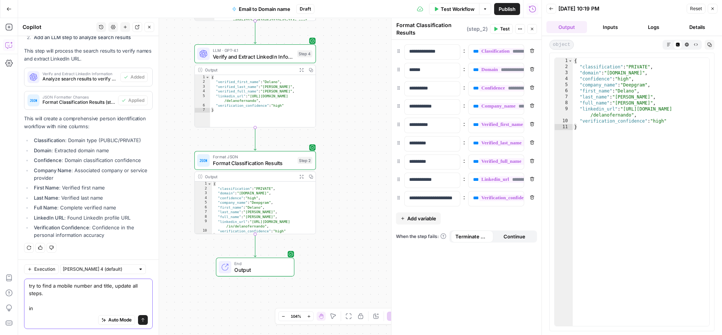
scroll to position [842, 0]
click at [97, 306] on textarea "try to find a mobile number and title, update all steps. instead of classificat…" at bounding box center [88, 297] width 119 height 30
click at [95, 306] on textarea "try to find a mobile number and title, update all steps. instead of classificat…" at bounding box center [88, 297] width 119 height 30
click at [127, 308] on textarea "try to find a mobile number and title, update all steps. instead of classificat…" at bounding box center [88, 297] width 119 height 30
click at [135, 309] on textarea "try to find a mobile number and title, update all steps. instead of classificat…" at bounding box center [88, 297] width 119 height 30
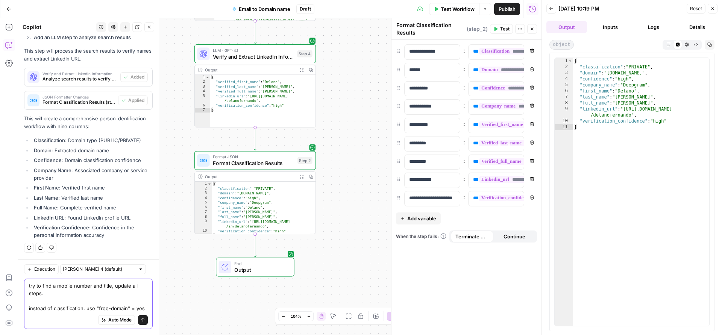
scroll to position [849, 0]
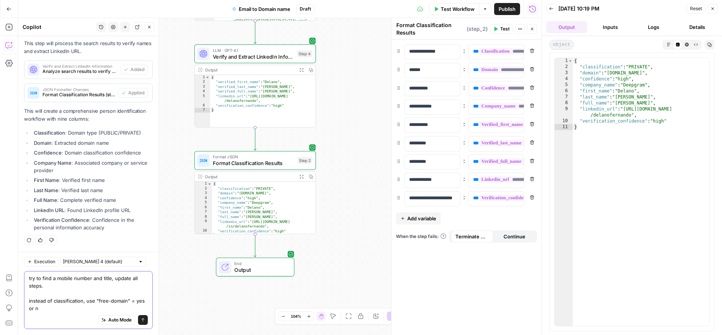
type textarea "try to find a mobile number and title, update all steps. instead of classificat…"
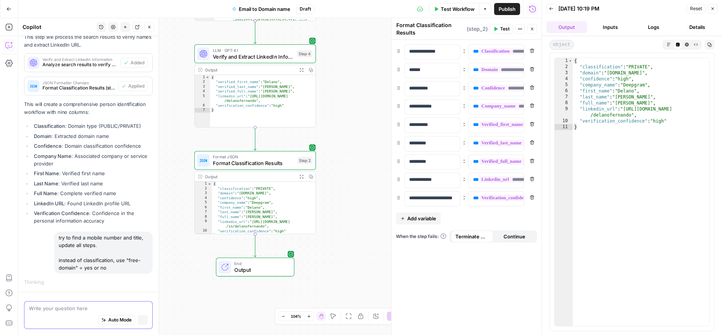
scroll to position [802, 0]
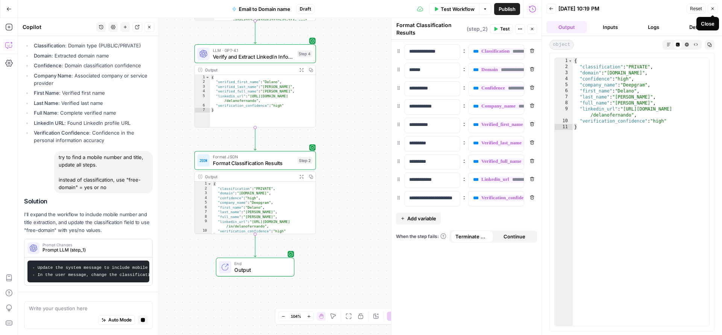
click at [711, 6] on icon "button" at bounding box center [712, 8] width 5 height 5
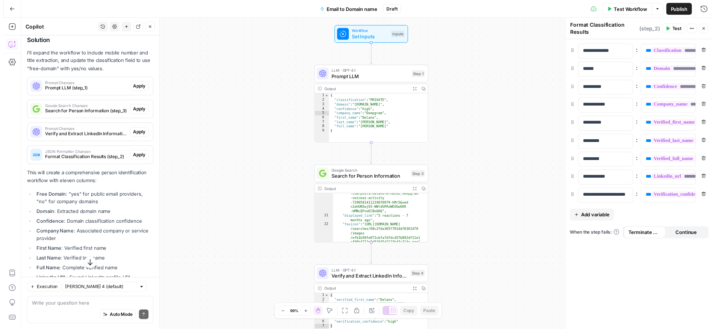
scroll to position [1020, 0]
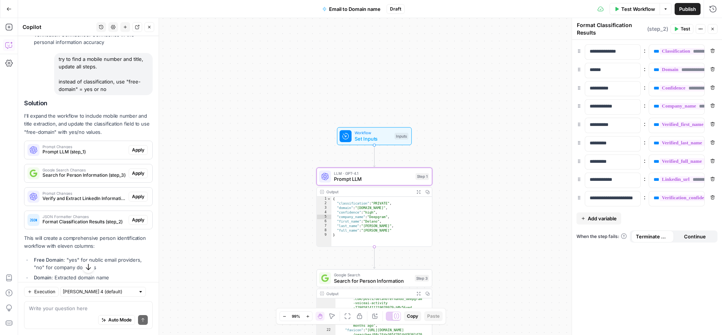
click at [132, 153] on span "Apply" at bounding box center [138, 150] width 12 height 7
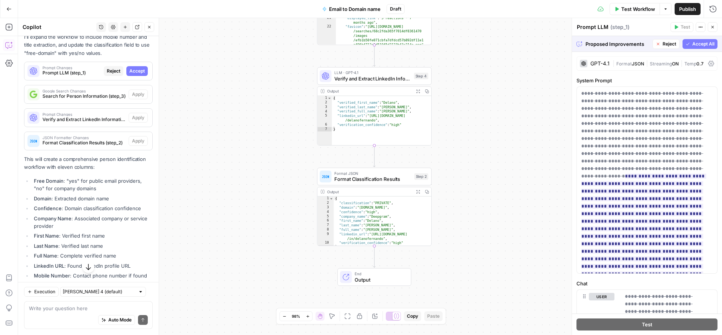
scroll to position [1035, 0]
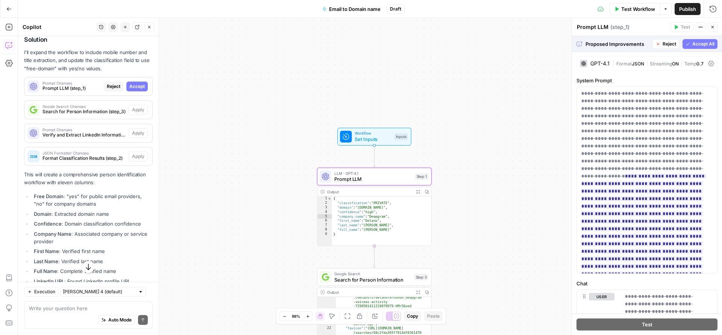
click at [131, 90] on span "Accept" at bounding box center [136, 86] width 15 height 7
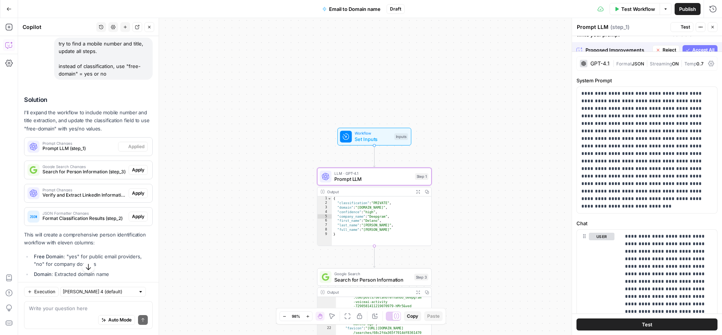
scroll to position [1083, 0]
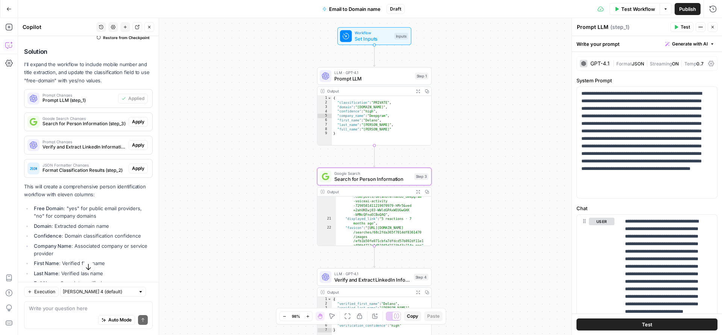
click at [132, 125] on span "Apply" at bounding box center [138, 121] width 12 height 7
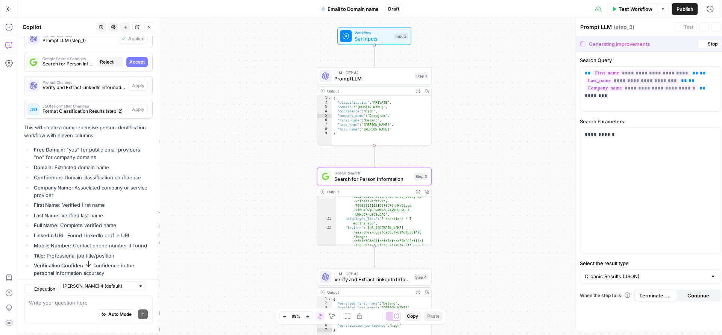
type textarea "Search for Person Information"
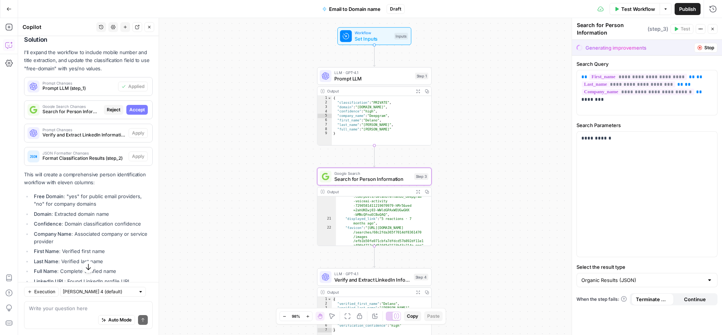
click at [130, 115] on button "Accept" at bounding box center [136, 110] width 21 height 10
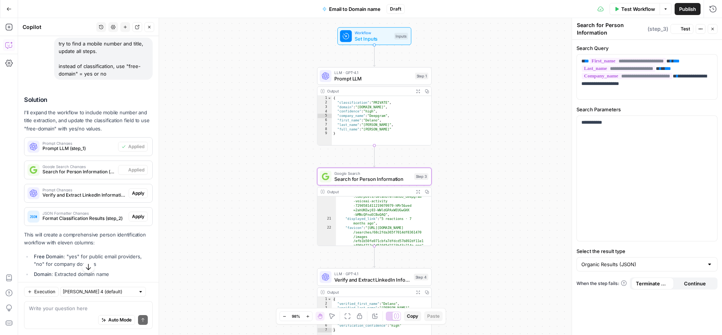
scroll to position [1083, 0]
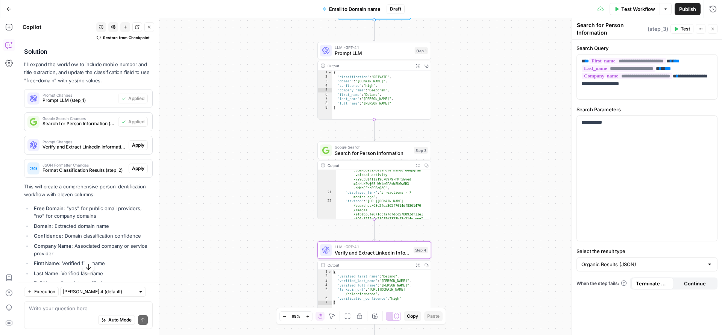
click at [132, 148] on span "Apply" at bounding box center [138, 145] width 12 height 7
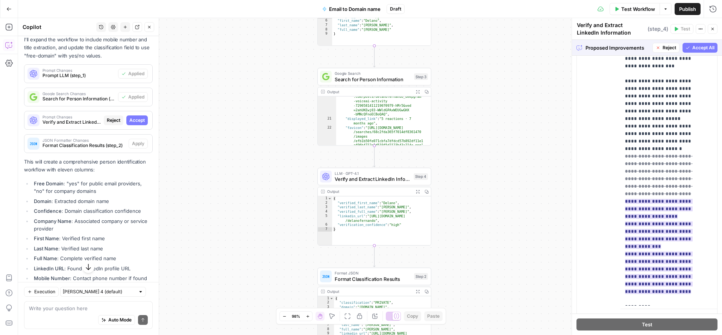
scroll to position [12, 0]
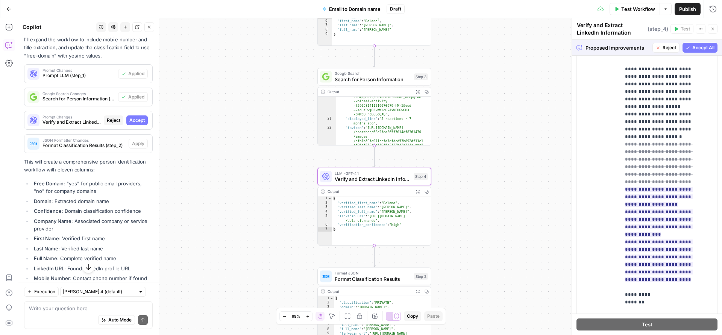
click at [133, 124] on span "Accept" at bounding box center [136, 120] width 15 height 7
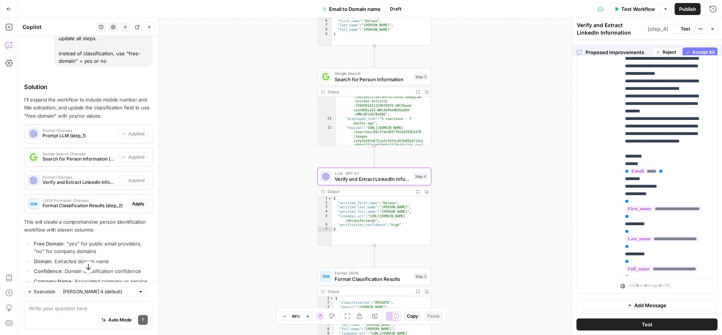
scroll to position [0, 0]
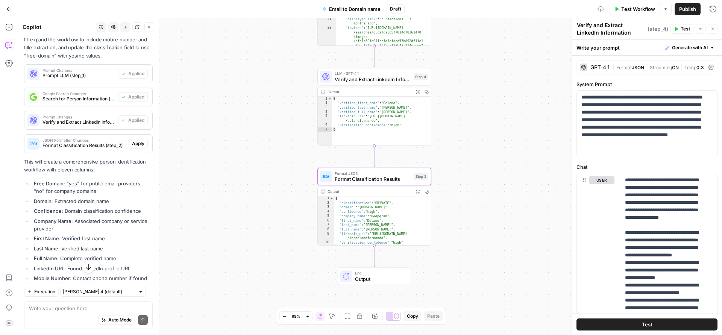
click at [135, 148] on button "Apply" at bounding box center [138, 144] width 19 height 10
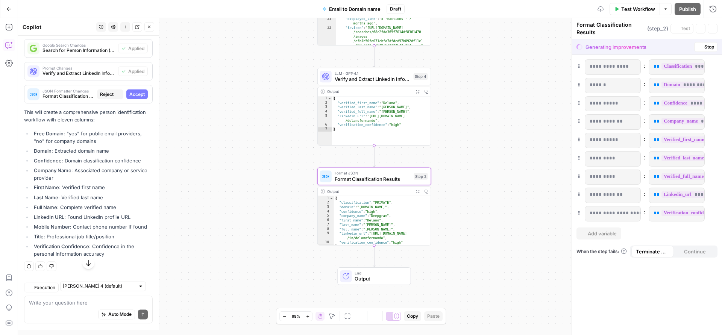
scroll to position [1048, 0]
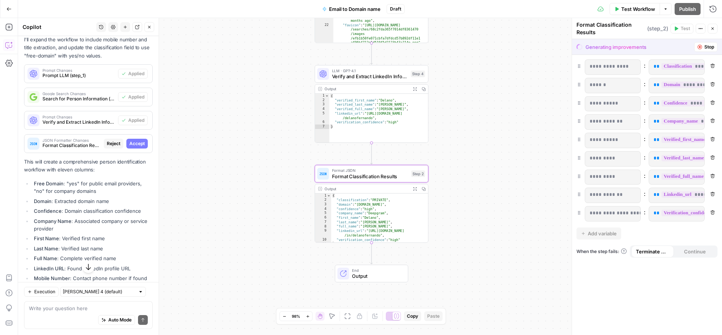
click at [135, 147] on span "Accept" at bounding box center [136, 143] width 15 height 7
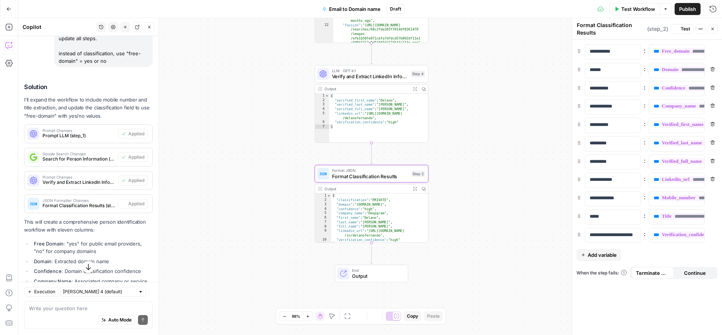
scroll to position [1108, 0]
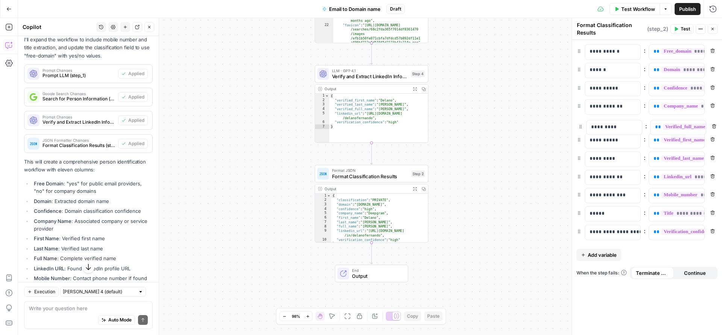
drag, startPoint x: 580, startPoint y: 161, endPoint x: 580, endPoint y: 118, distance: 43.6
drag, startPoint x: 581, startPoint y: 216, endPoint x: 583, endPoint y: 119, distance: 97.4
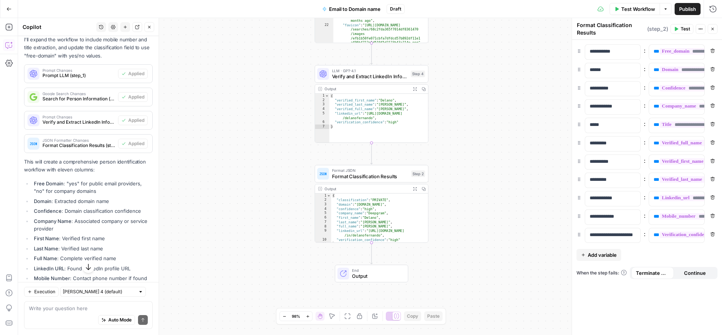
click at [682, 29] on span "Test" at bounding box center [684, 29] width 9 height 7
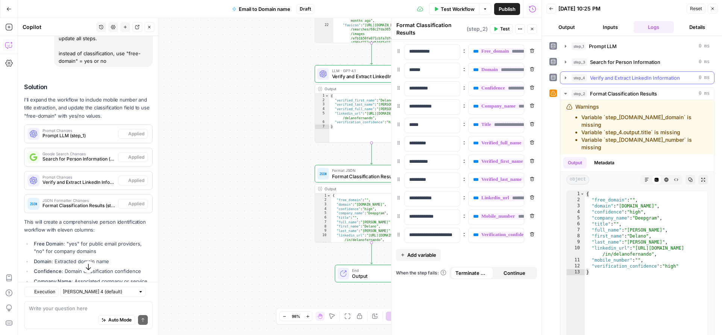
scroll to position [1108, 0]
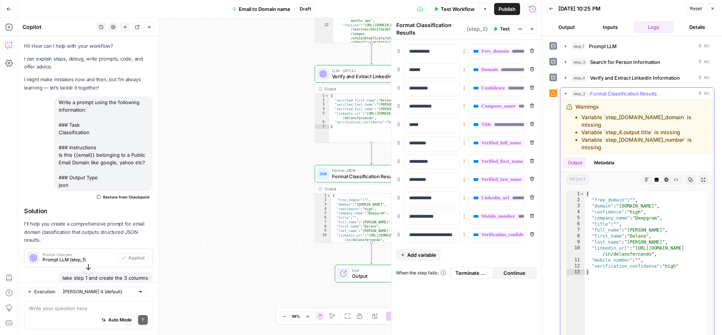
scroll to position [1108, 0]
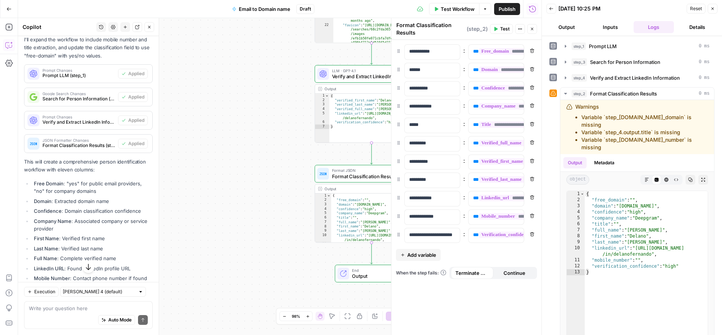
click at [606, 27] on button "Inputs" at bounding box center [610, 27] width 41 height 12
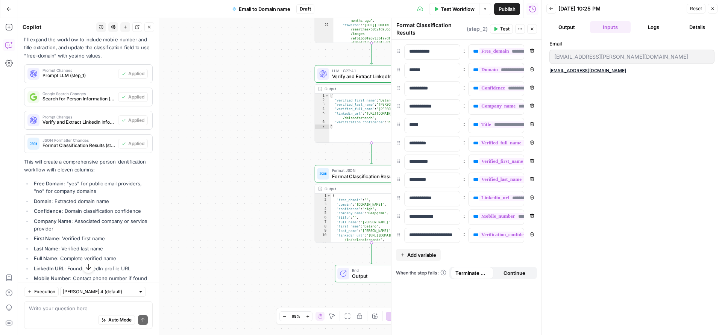
click at [691, 9] on span "Reset" at bounding box center [696, 8] width 12 height 7
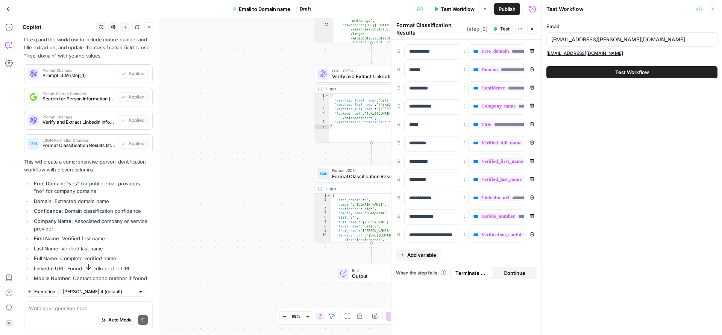
click at [636, 68] on span "Test Workflow" at bounding box center [632, 72] width 34 height 8
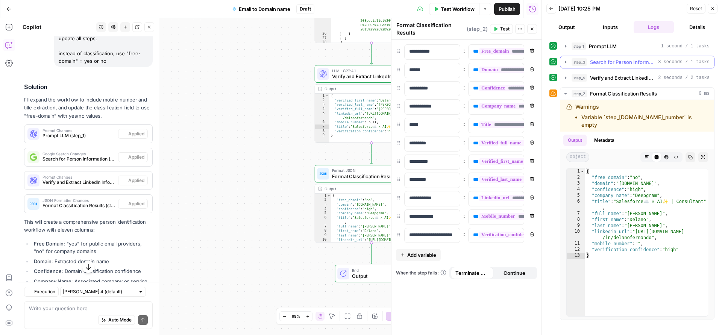
scroll to position [1108, 0]
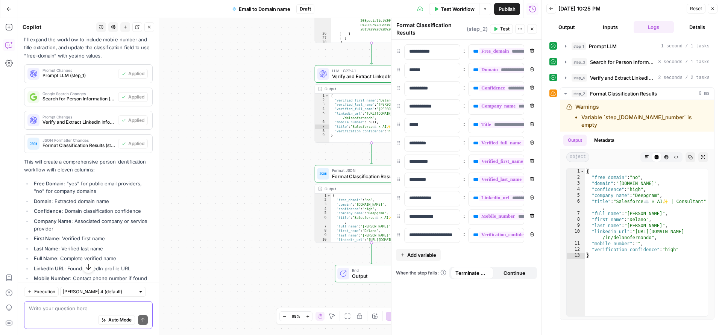
click at [89, 305] on textarea at bounding box center [88, 308] width 119 height 8
type textarea "when I mean title, I mean current job title from the most recent experience"
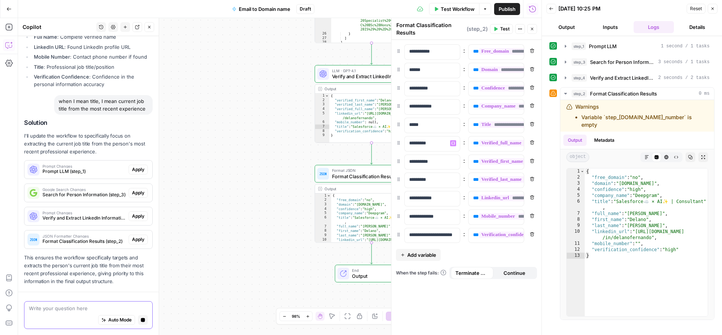
scroll to position [1373, 0]
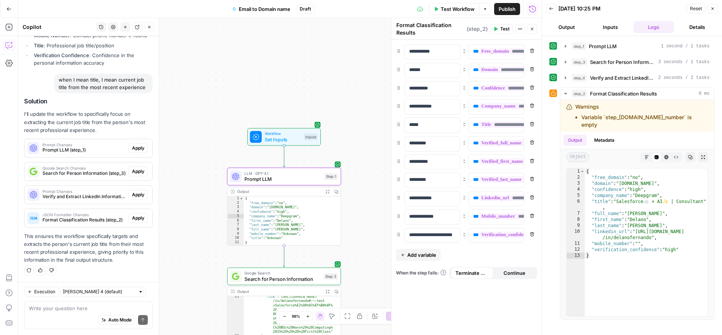
click at [135, 149] on span "Apply" at bounding box center [138, 148] width 12 height 7
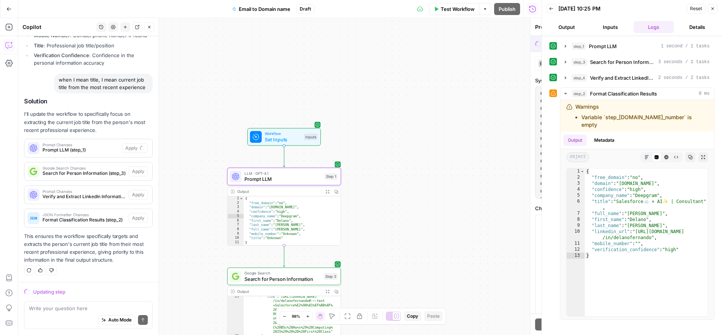
scroll to position [1313, 0]
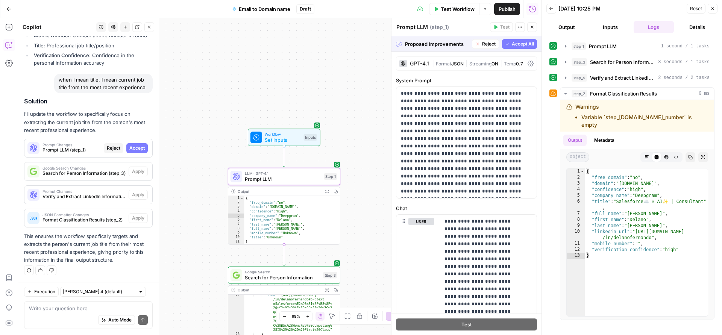
click at [133, 150] on span "Accept" at bounding box center [136, 148] width 15 height 7
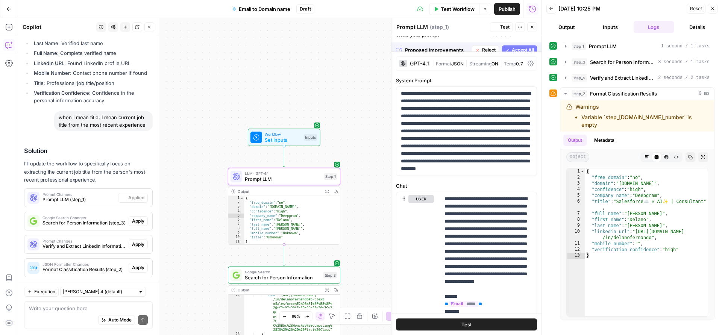
scroll to position [1385, 0]
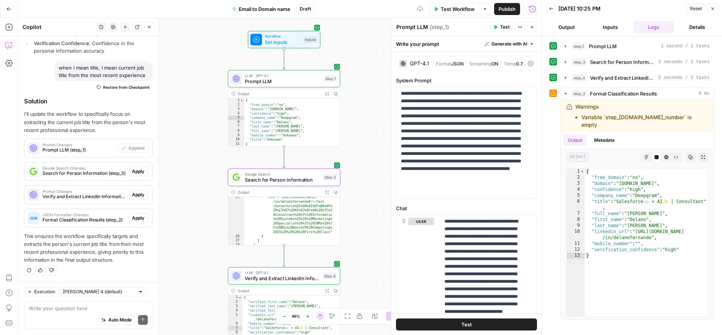
click at [132, 174] on span "Apply" at bounding box center [138, 171] width 12 height 7
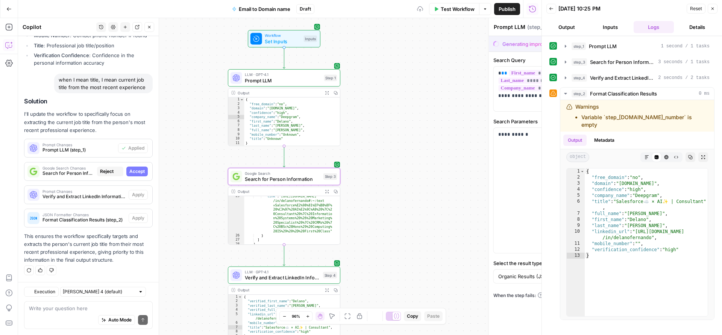
type textarea "Search for Person Information"
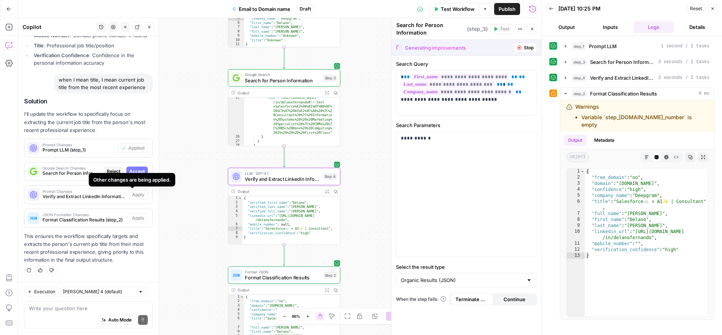
click at [132, 173] on div "Other changes are being applied." at bounding box center [132, 180] width 86 height 14
click at [132, 169] on span "Accept" at bounding box center [136, 171] width 15 height 7
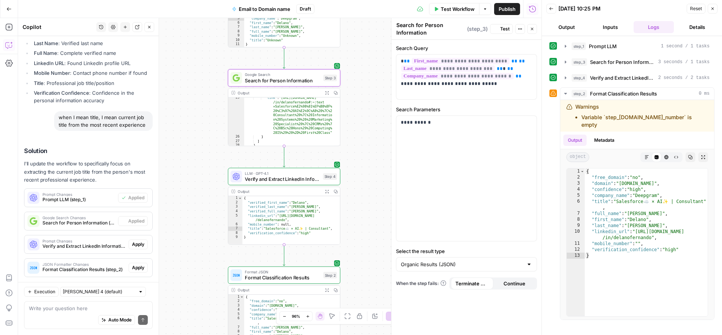
scroll to position [1385, 0]
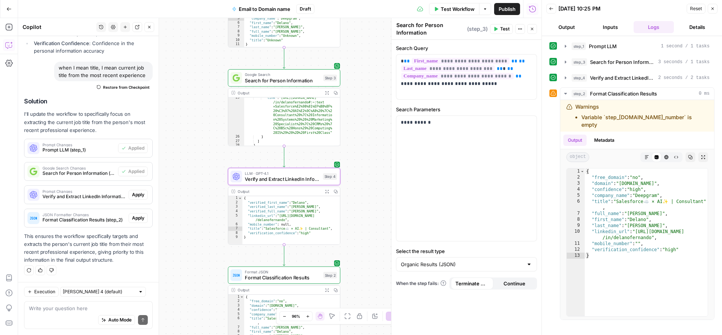
click at [132, 192] on span "Apply" at bounding box center [138, 194] width 12 height 7
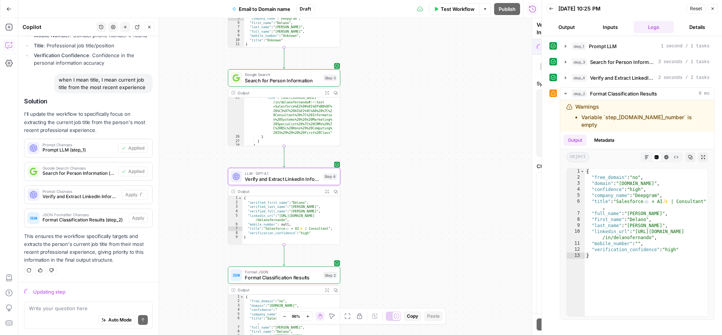
scroll to position [1313, 0]
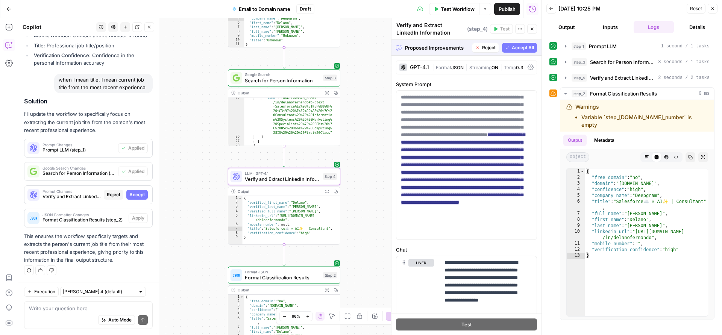
click at [129, 196] on span "Accept" at bounding box center [136, 194] width 15 height 7
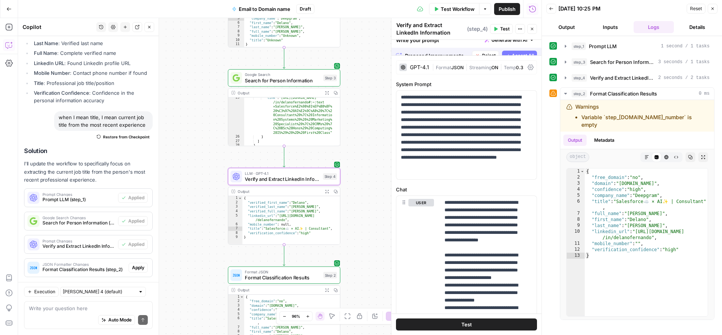
scroll to position [1385, 0]
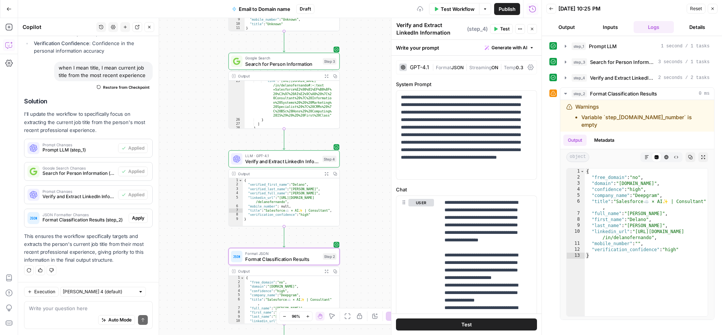
click at [132, 221] on span "Apply" at bounding box center [138, 218] width 12 height 7
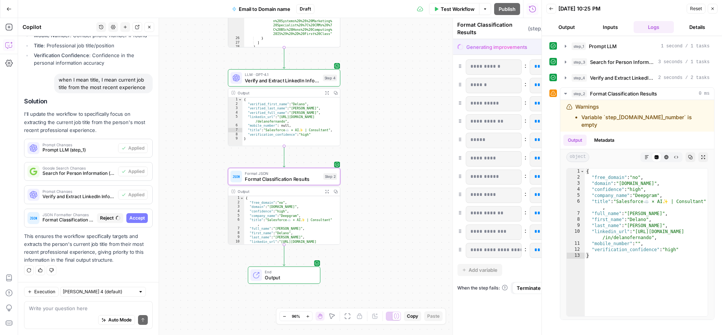
scroll to position [1313, 0]
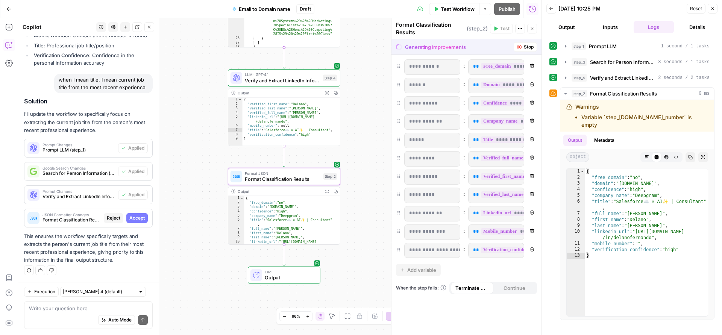
click at [130, 220] on span "Accept" at bounding box center [136, 218] width 15 height 7
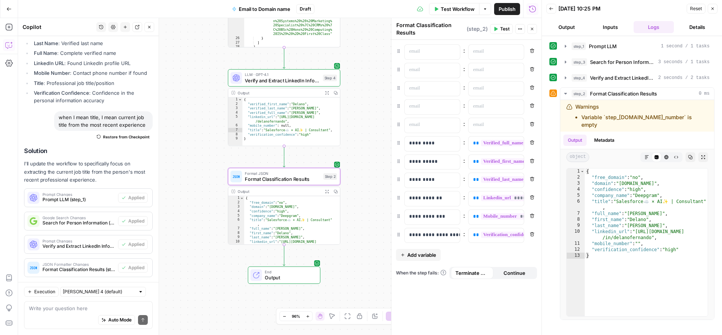
scroll to position [1385, 0]
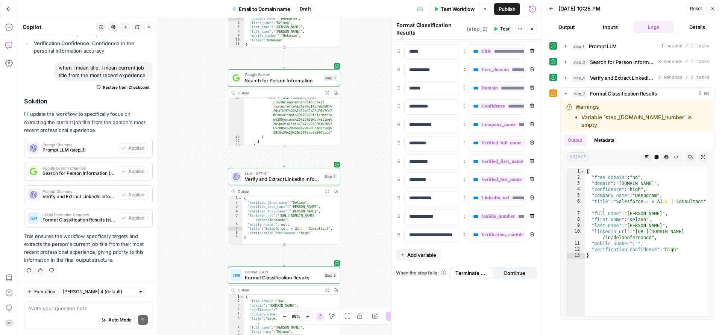
click at [508, 13] on button "Publish" at bounding box center [507, 9] width 26 height 12
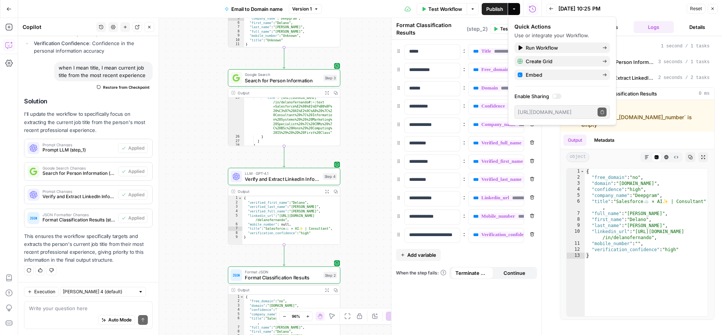
click at [702, 8] on button "Reset" at bounding box center [695, 9] width 19 height 10
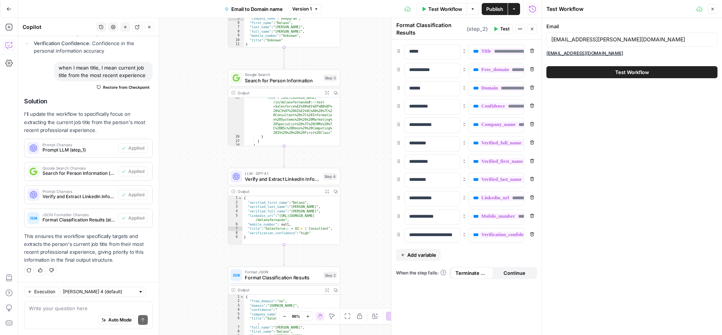
click at [581, 71] on button "Test Workflow" at bounding box center [631, 72] width 171 height 12
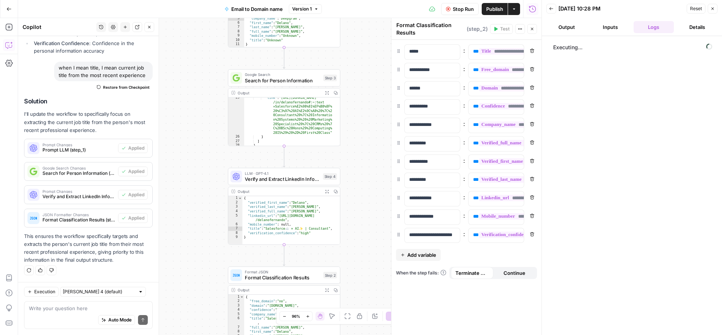
click at [534, 28] on icon "button" at bounding box center [532, 29] width 5 height 5
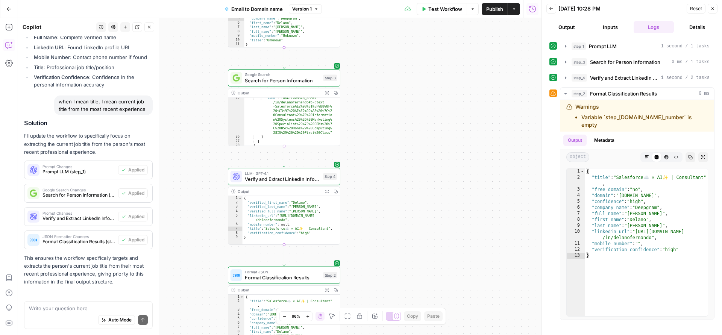
scroll to position [1385, 0]
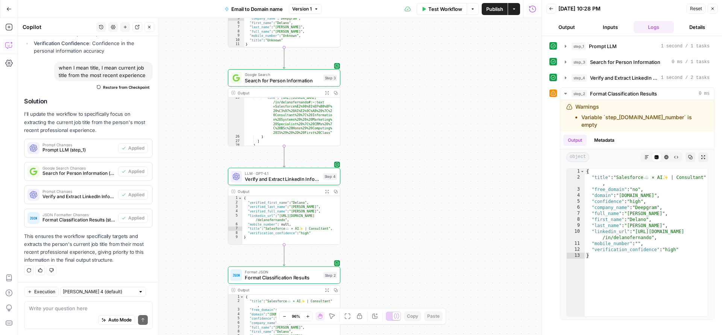
click at [568, 26] on button "Output" at bounding box center [566, 27] width 41 height 12
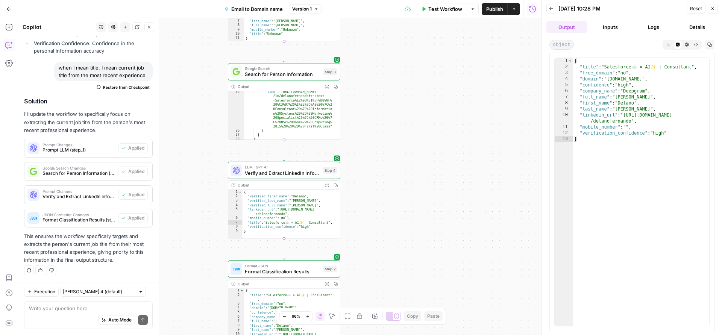
click at [253, 6] on span "Email to Domain name" at bounding box center [256, 9] width 51 height 8
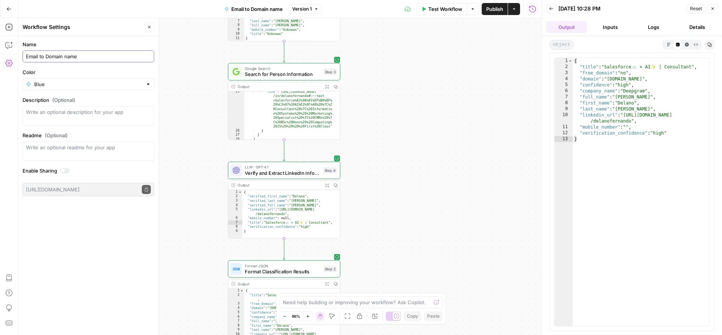
click at [48, 58] on input "Email to Domain name" at bounding box center [88, 57] width 125 height 8
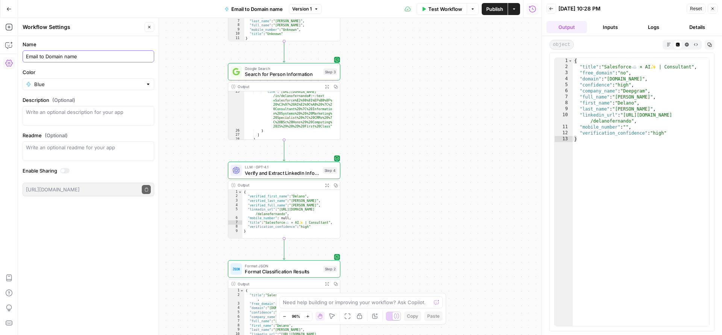
drag, startPoint x: 39, startPoint y: 55, endPoint x: 103, endPoint y: 63, distance: 64.0
click at [103, 63] on form "Name Email to Domain name Color Blue Description (Optional) Readme (Optional) W…" at bounding box center [88, 118] width 141 height 165
type input "Email based Enrichment"
click at [106, 79] on div "Blue" at bounding box center [89, 84] width 132 height 12
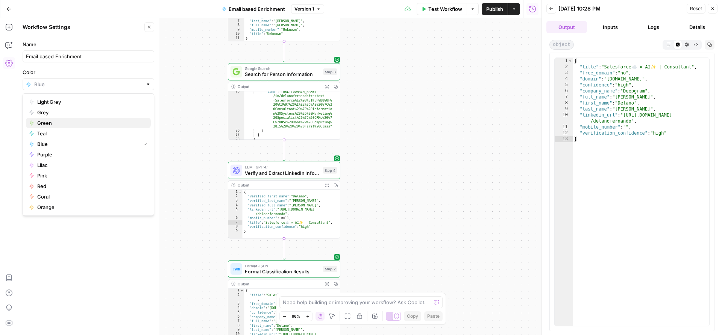
click at [71, 122] on span "Green" at bounding box center [90, 123] width 107 height 8
type input "Green"
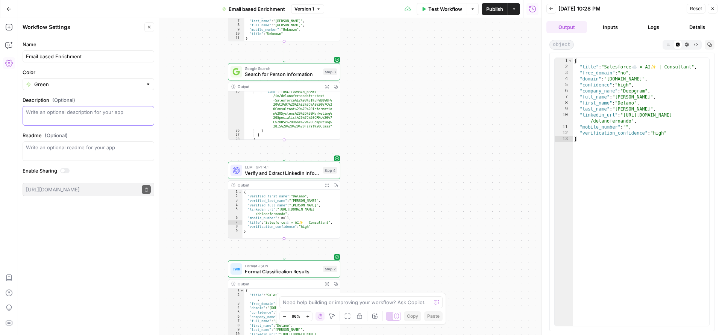
click at [73, 117] on textarea "Description (Optional)" at bounding box center [88, 115] width 125 height 15
click at [500, 12] on button "Publish" at bounding box center [494, 9] width 26 height 12
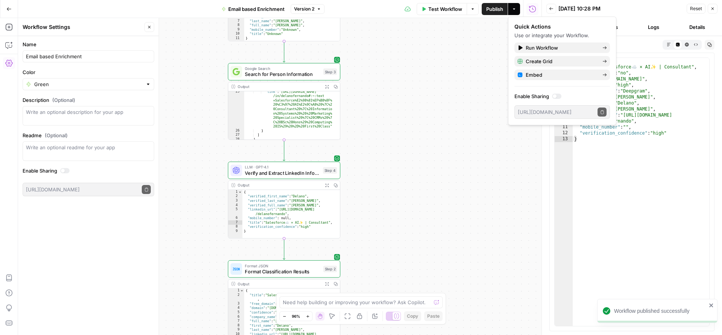
click at [525, 80] on div "Quick Actions Use or integrate your Workflow. Run Workflow Create Grid Embed En…" at bounding box center [561, 71] width 95 height 96
click at [525, 77] on div "Embed" at bounding box center [561, 75] width 89 height 8
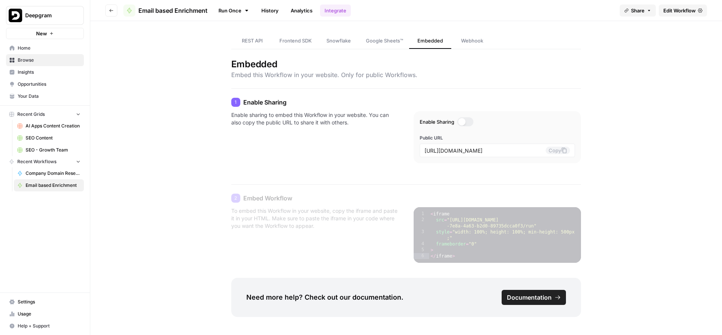
click at [372, 45] on link "Google Sheets™" at bounding box center [384, 41] width 49 height 16
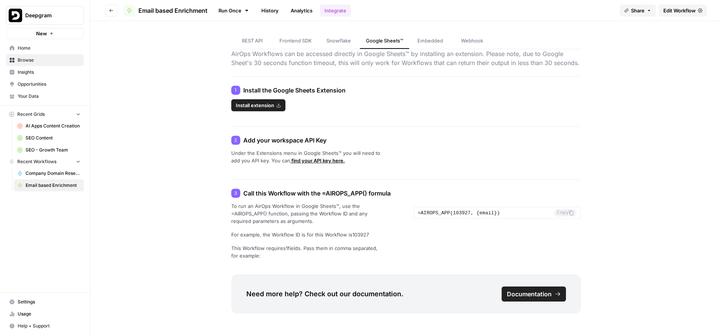
scroll to position [27, 0]
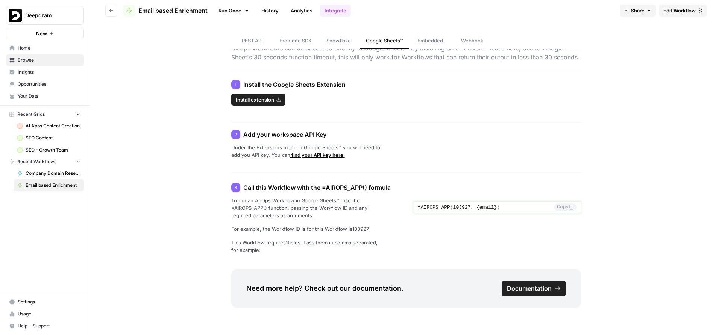
click at [544, 207] on input "=AIROPS_APP(103927, {email})" at bounding box center [486, 207] width 136 height 7
click at [555, 210] on button "Copy" at bounding box center [565, 207] width 23 height 8
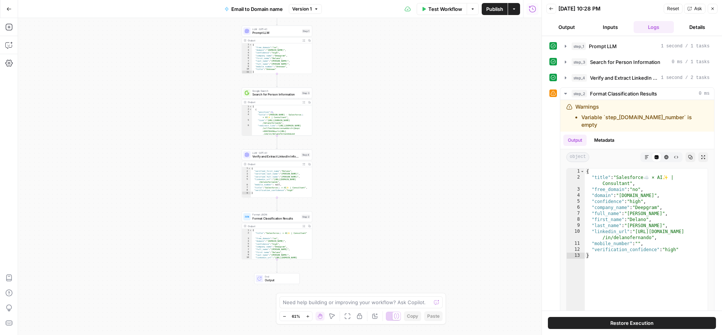
click at [284, 280] on span "Output" at bounding box center [280, 280] width 31 height 5
click at [283, 278] on span "Output" at bounding box center [280, 280] width 31 height 5
click at [565, 93] on icon "button" at bounding box center [565, 94] width 3 height 2
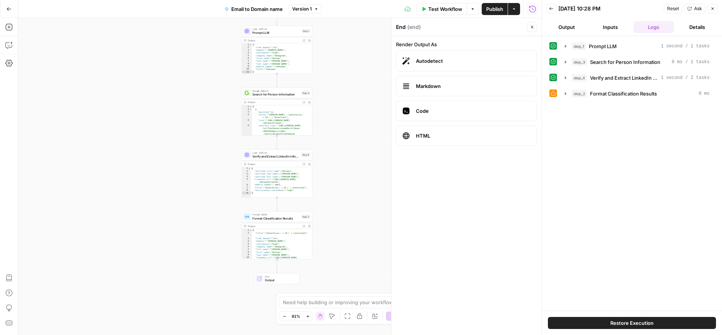
click at [570, 27] on button "Output" at bounding box center [566, 27] width 41 height 12
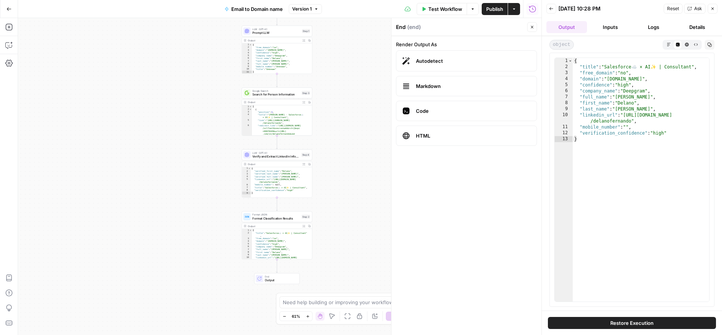
click at [528, 28] on button "Close" at bounding box center [532, 27] width 10 height 10
click at [356, 305] on textarea at bounding box center [357, 302] width 148 height 8
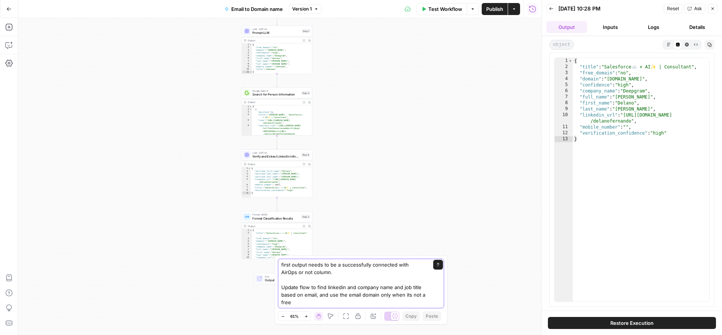
click at [327, 287] on textarea "first output needs to be a successfully connected with AirOps or not column. Up…" at bounding box center [353, 283] width 144 height 45
click at [376, 289] on textarea "first output needs to be a successfully connected with AirOps or not column. Up…" at bounding box center [353, 283] width 144 height 45
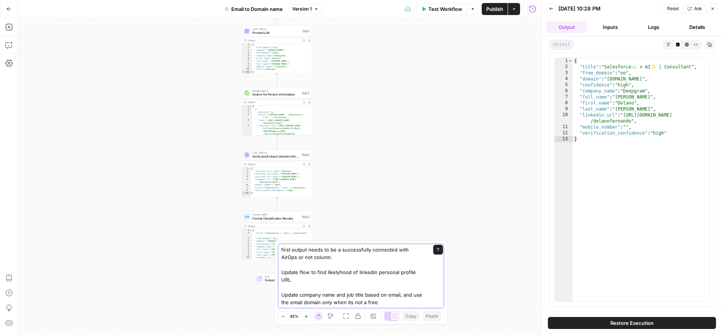
click at [391, 302] on textarea "first output needs to be a successfully connected with AirOps or not column. Up…" at bounding box center [353, 276] width 144 height 60
click at [364, 296] on textarea "first output needs to be a successfully connected with AirOps or not column. Up…" at bounding box center [353, 276] width 144 height 60
click at [418, 303] on textarea "first output needs to be a successfully connected with AirOps or not column. Up…" at bounding box center [353, 276] width 144 height 60
click at [303, 295] on textarea "first output needs to be a successfully connected with AirOps or not column. Up…" at bounding box center [353, 280] width 144 height 68
click at [328, 296] on textarea "first output needs to be a successfully connected with AirOps or not column. Up…" at bounding box center [353, 280] width 144 height 68
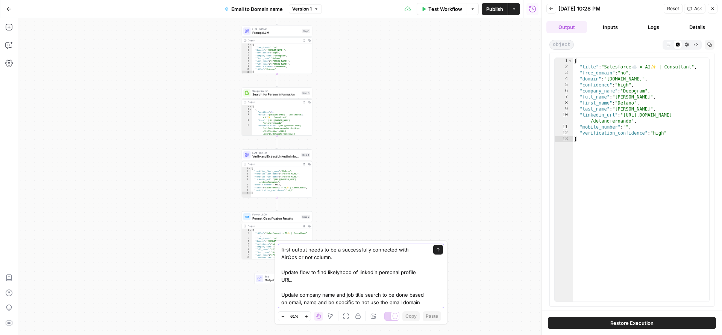
click at [291, 303] on textarea "first output needs to be a successfully connected with AirOps or not column. Up…" at bounding box center [353, 280] width 144 height 68
click at [287, 302] on textarea "first output needs to be a successfully connected with AirOps or not column. Up…" at bounding box center [353, 280] width 144 height 68
click at [308, 301] on textarea "first output needs to be a successfully connected with AirOps or not column. Up…" at bounding box center [353, 280] width 144 height 68
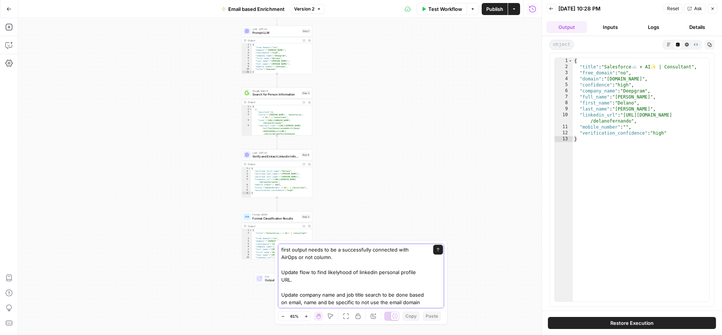
click at [308, 301] on textarea "first output needs to be a successfully connected with AirOps or not column. Up…" at bounding box center [353, 280] width 144 height 68
click at [303, 302] on textarea "first output needs to be a successfully connected with AirOps or not column. Up…" at bounding box center [353, 280] width 144 height 68
click at [344, 301] on textarea "first output needs to be a successfully connected with AirOps or not column. Up…" at bounding box center [353, 280] width 144 height 68
click at [294, 259] on textarea "first output needs to be a successfully connected with AirOps or not column. Up…" at bounding box center [353, 280] width 144 height 68
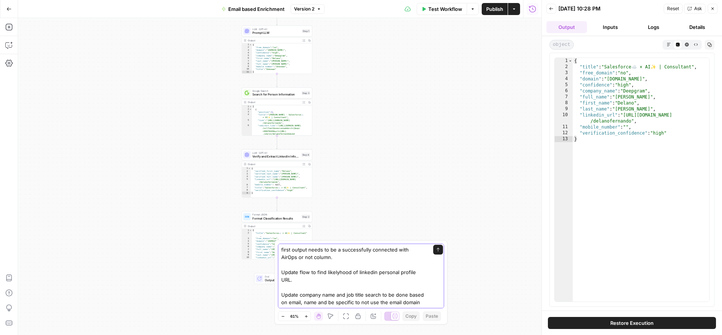
click at [296, 255] on textarea "first output needs to be a successfully connected with AirOps or not column. Up…" at bounding box center [353, 280] width 144 height 68
click at [295, 258] on textarea "first output needs to be a successfully connected with AirOps or not column. Up…" at bounding box center [353, 280] width 144 height 68
click at [294, 259] on textarea "first output needs to be a successfully connected with AirOps or not column. Up…" at bounding box center [353, 280] width 144 height 68
click at [422, 251] on textarea "first output needs to be a successfully connected with AirOps or no column. Upd…" at bounding box center [353, 280] width 144 height 68
type textarea "first output needs to be a successfully connected with AirOps? Yes or no column…"
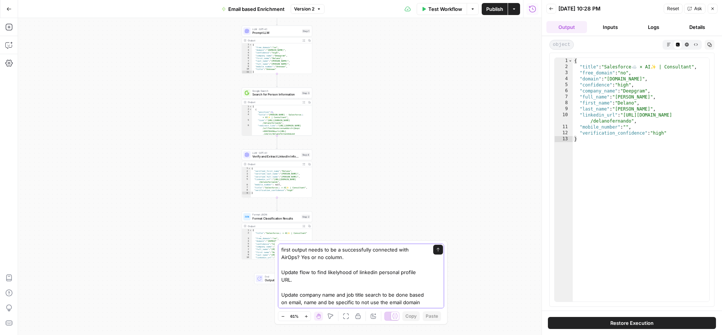
click at [321, 259] on textarea "first output needs to be a successfully connected with AirOps? Yes or no column…" at bounding box center [353, 280] width 144 height 68
click at [337, 282] on textarea "first output needs to be a successfully connected with AirOps? Yes or no column…" at bounding box center [353, 280] width 144 height 68
click at [383, 297] on textarea "first output needs to be a successfully connected with AirOps? Yes or no column…" at bounding box center [353, 280] width 144 height 68
click at [383, 298] on textarea "first output needs to be a successfully connected with AirOps? Yes or no column…" at bounding box center [353, 280] width 144 height 68
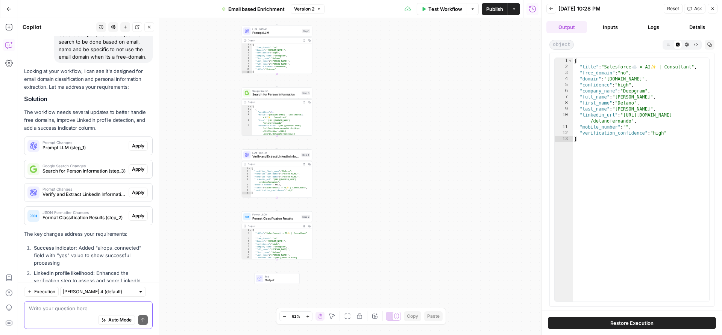
scroll to position [120, 0]
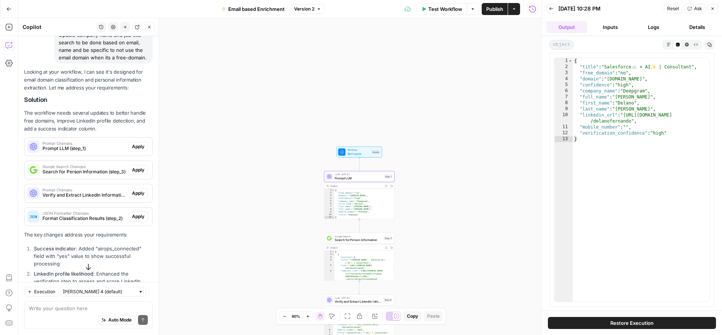
click at [134, 150] on span "Apply" at bounding box center [138, 146] width 12 height 7
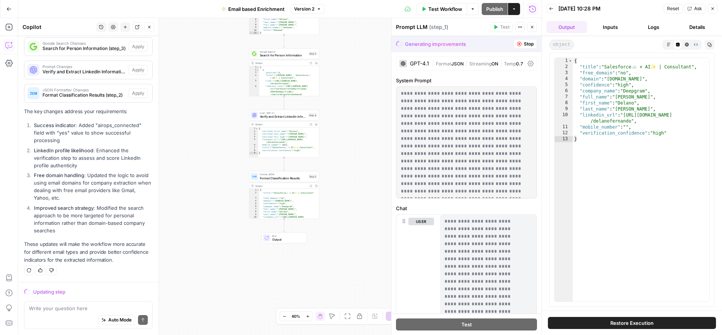
scroll to position [251, 0]
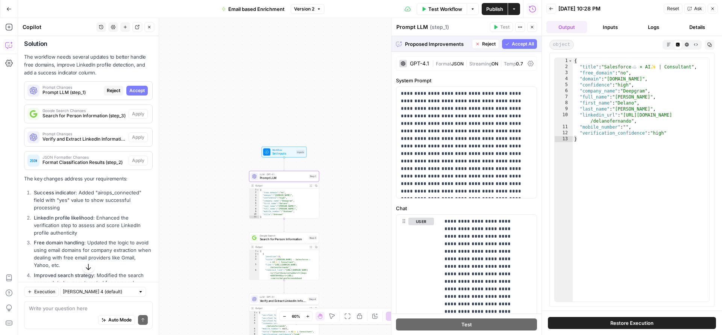
click at [130, 95] on button "Accept" at bounding box center [136, 91] width 21 height 10
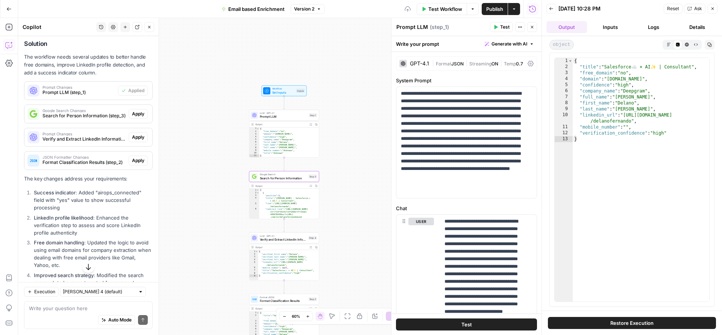
click at [132, 117] on span "Apply" at bounding box center [138, 114] width 12 height 7
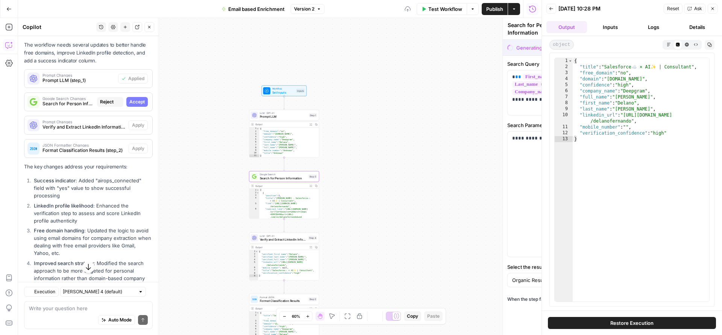
scroll to position [176, 0]
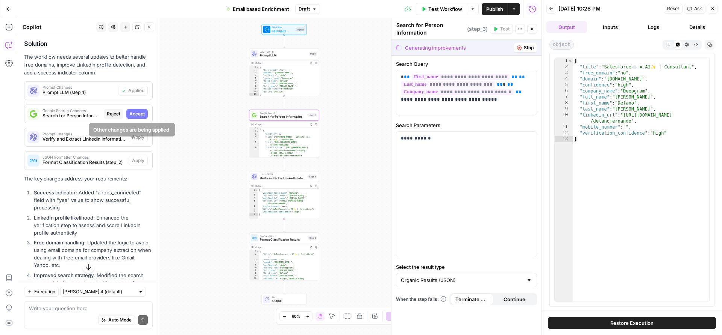
click at [129, 117] on span "Accept" at bounding box center [136, 114] width 15 height 7
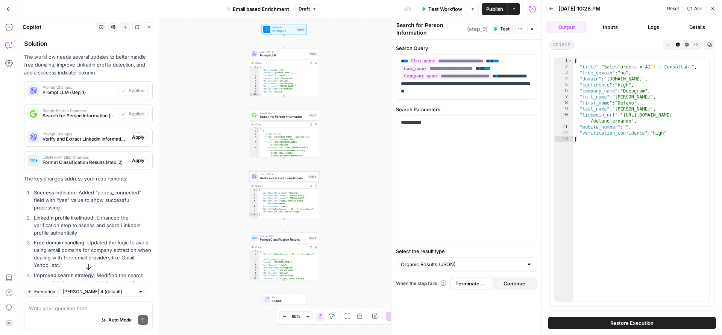
click at [132, 141] on span "Apply" at bounding box center [138, 137] width 12 height 7
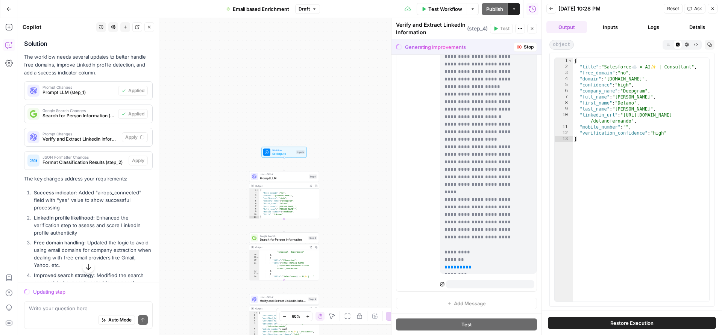
scroll to position [193, 0]
click at [277, 236] on span "Google Search" at bounding box center [283, 236] width 47 height 4
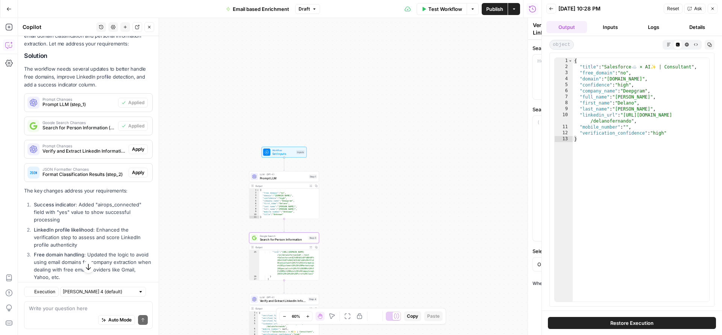
type textarea "Search for Person Information"
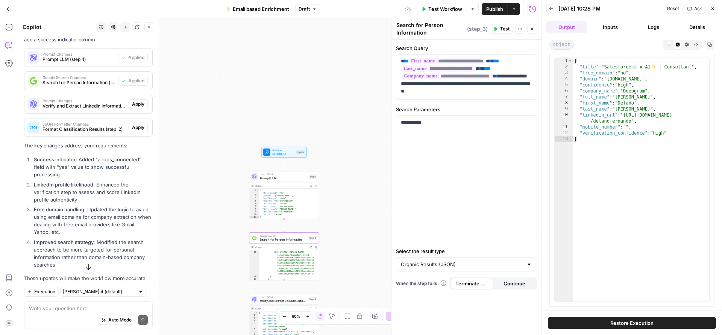
scroll to position [251, 0]
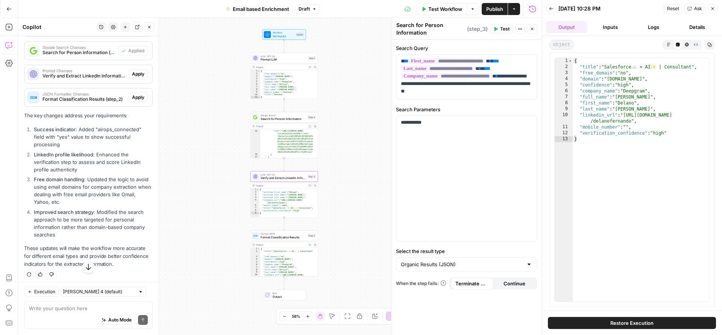
click at [113, 76] on div "Prompt Changes Verify and Extract LinkedIn Information (step_4)" at bounding box center [76, 74] width 104 height 18
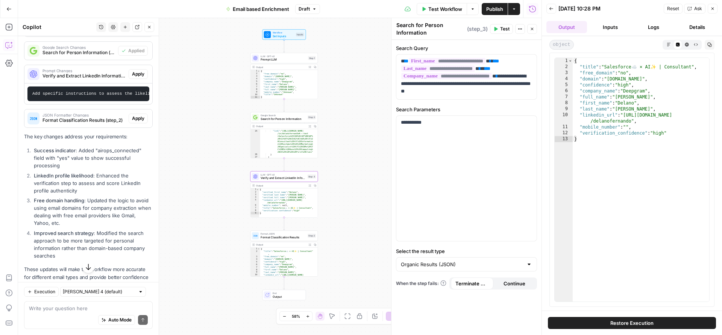
click at [140, 79] on button "Apply" at bounding box center [138, 74] width 19 height 10
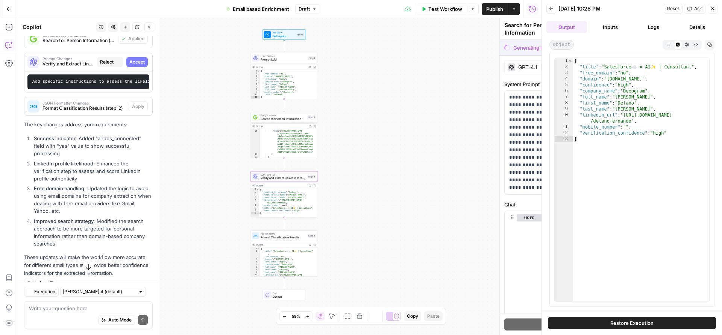
type textarea "Verify and Extract LinkedIn Information"
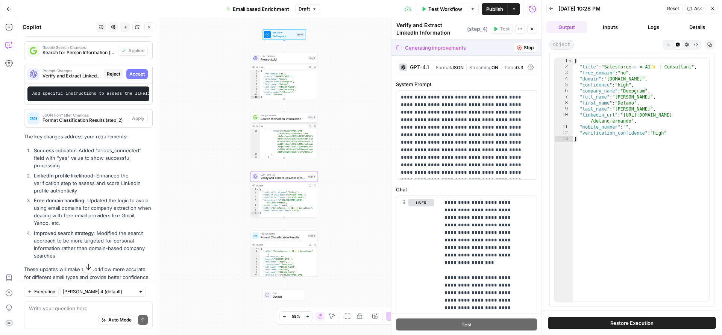
drag, startPoint x: 140, startPoint y: 83, endPoint x: 138, endPoint y: 94, distance: 11.1
click at [138, 94] on div "Prompt Changes Verify and Extract LinkedIn Information (step_4) Reject Accept A…" at bounding box center [88, 85] width 129 height 40
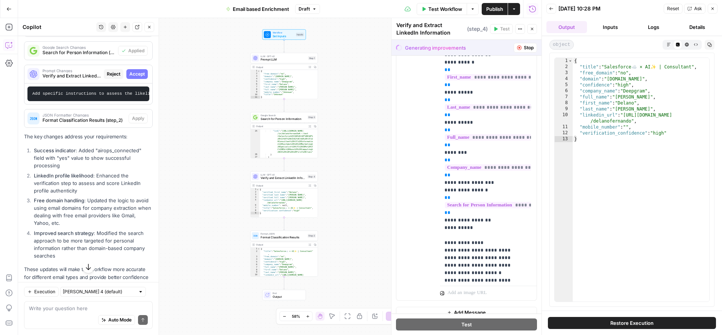
scroll to position [215, 0]
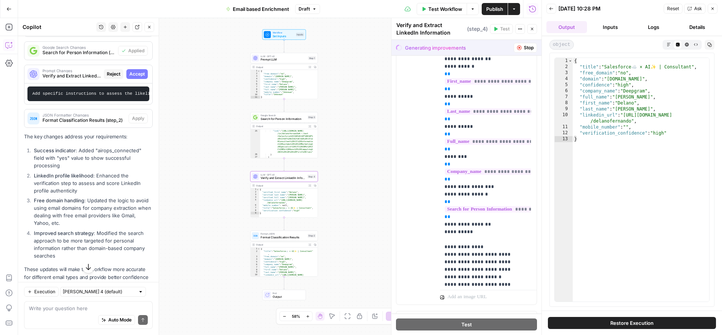
click at [134, 77] on span "Accept" at bounding box center [136, 74] width 15 height 7
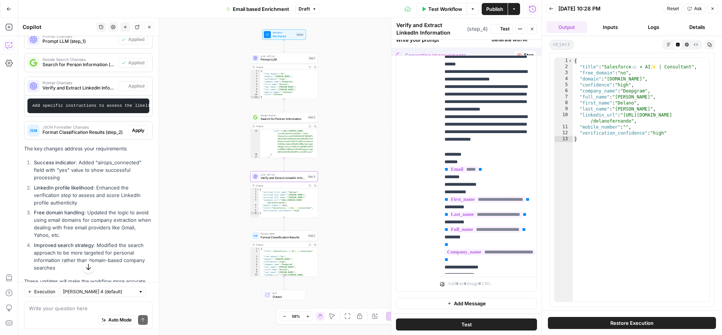
scroll to position [0, 0]
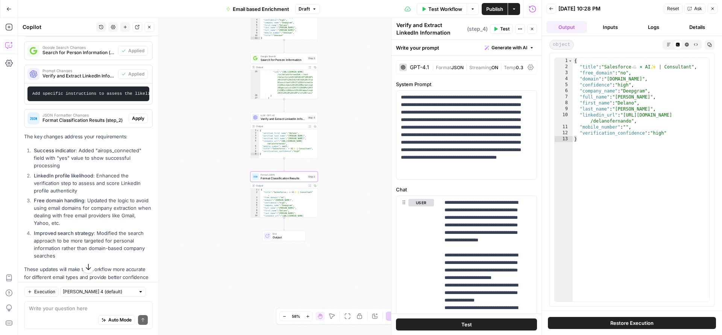
click at [133, 122] on span "Apply" at bounding box center [138, 118] width 12 height 7
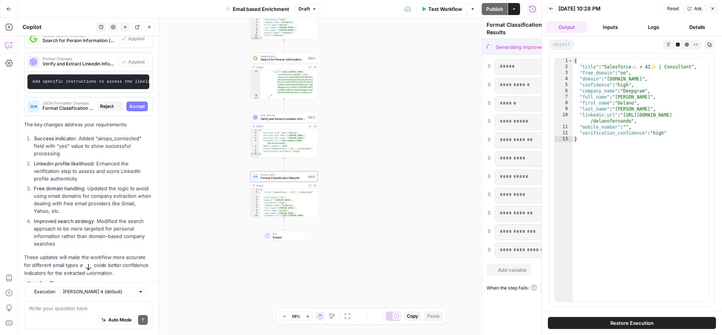
scroll to position [239, 0]
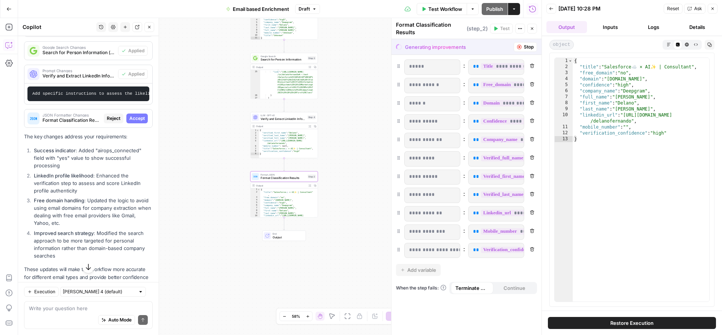
click at [133, 122] on span "Accept" at bounding box center [136, 118] width 15 height 7
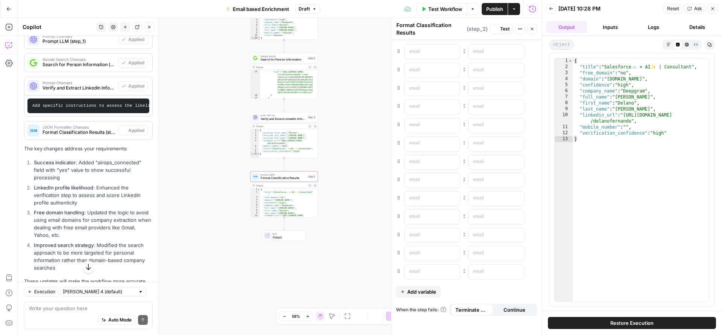
scroll to position [251, 0]
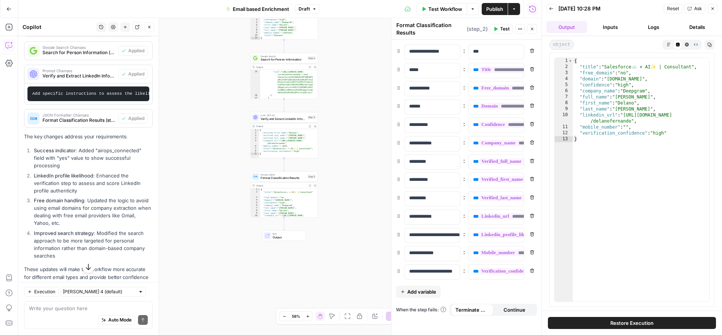
click at [492, 12] on span "Publish" at bounding box center [494, 9] width 17 height 8
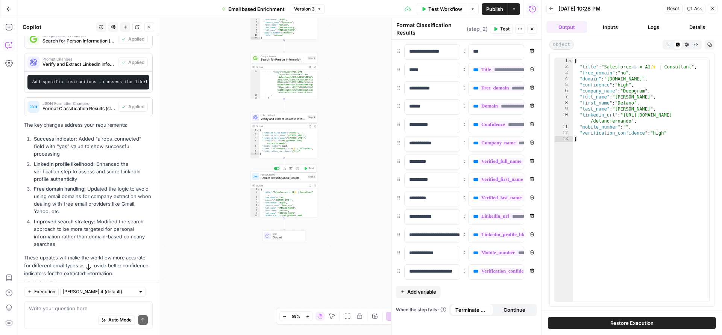
scroll to position [289, 0]
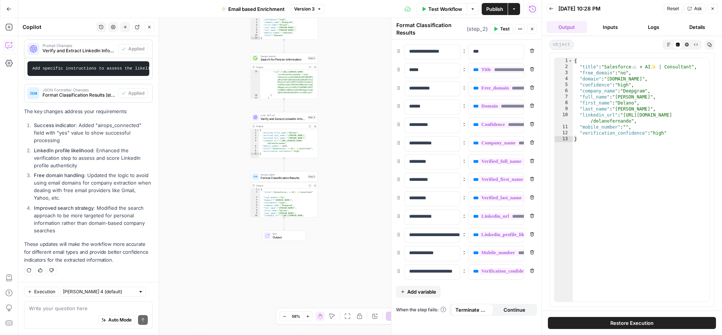
type textarea "**********"
click at [275, 139] on div "{ "verified_first_name" : "Delano" , "verified_last_name" : "Fernando" , "verif…" at bounding box center [288, 146] width 59 height 34
click at [676, 6] on span "Reset" at bounding box center [673, 8] width 12 height 7
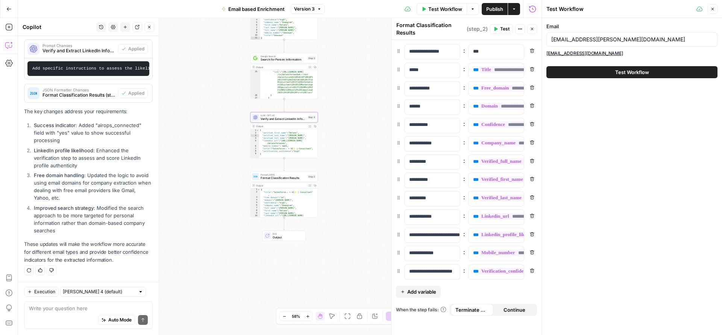
click at [618, 71] on span "Test Workflow" at bounding box center [632, 72] width 34 height 8
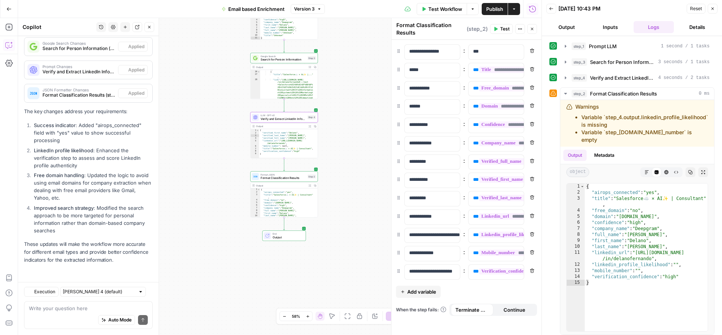
scroll to position [263, 0]
click at [631, 256] on div "{ "airops_connected" : "yes" , "title" : "Salesforce☁️ × AI✨ | Consultant" , "f…" at bounding box center [645, 263] width 123 height 160
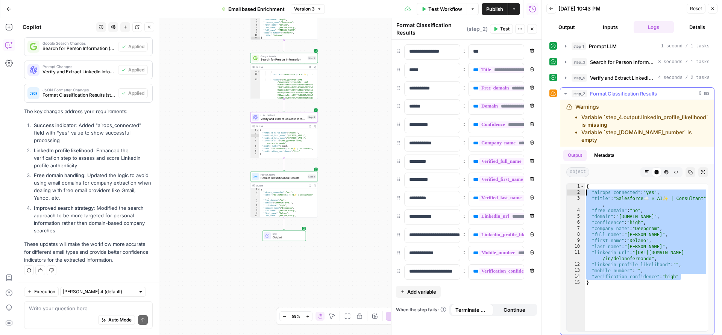
drag, startPoint x: 680, startPoint y: 271, endPoint x: 578, endPoint y: 184, distance: 133.8
click at [578, 184] on div "**********" at bounding box center [637, 257] width 142 height 148
type textarea "**********"
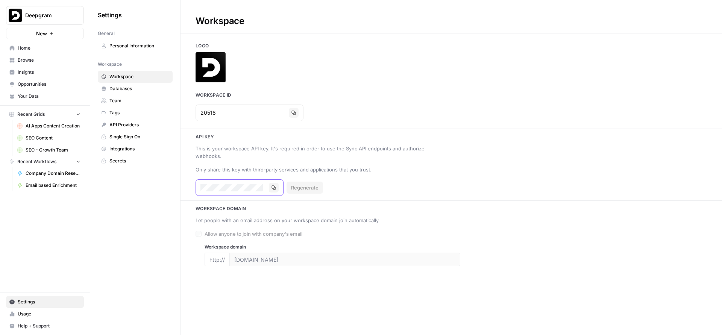
click at [276, 185] on icon "button" at bounding box center [273, 187] width 5 height 5
